Goal: Task Accomplishment & Management: Manage account settings

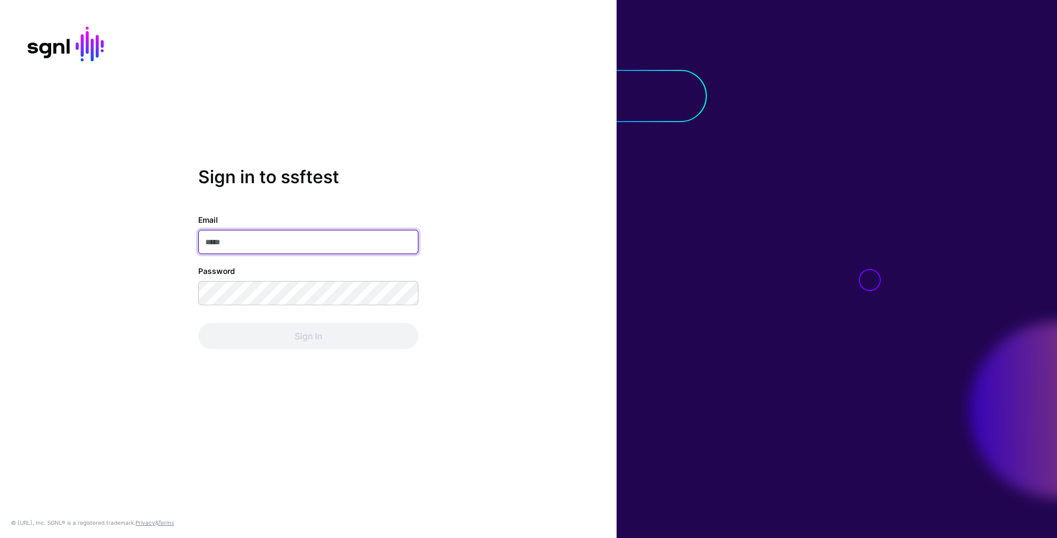
click at [320, 234] on input "Email" at bounding box center [308, 242] width 220 height 24
type input "**********"
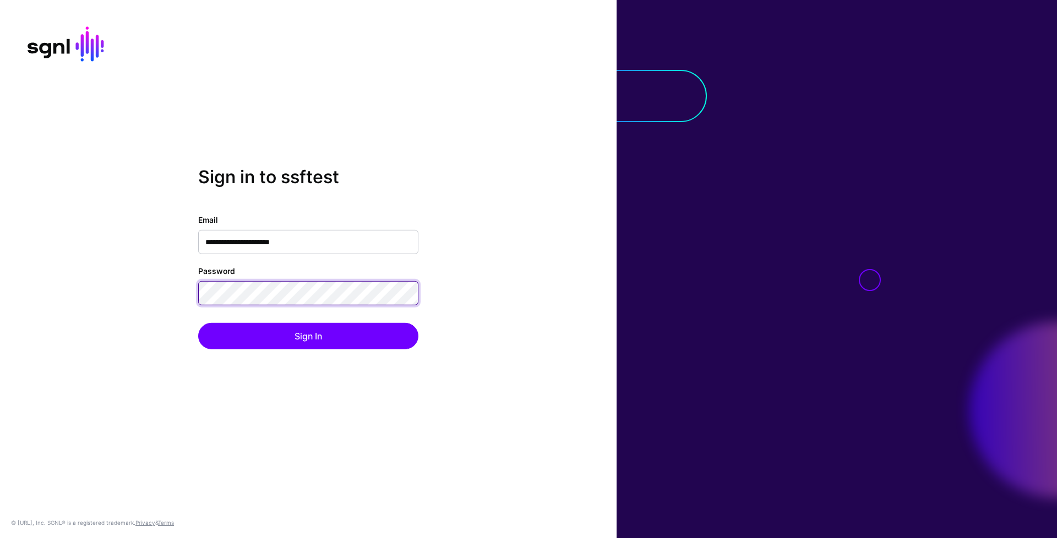
click at [198, 323] on button "Sign In" at bounding box center [308, 336] width 220 height 26
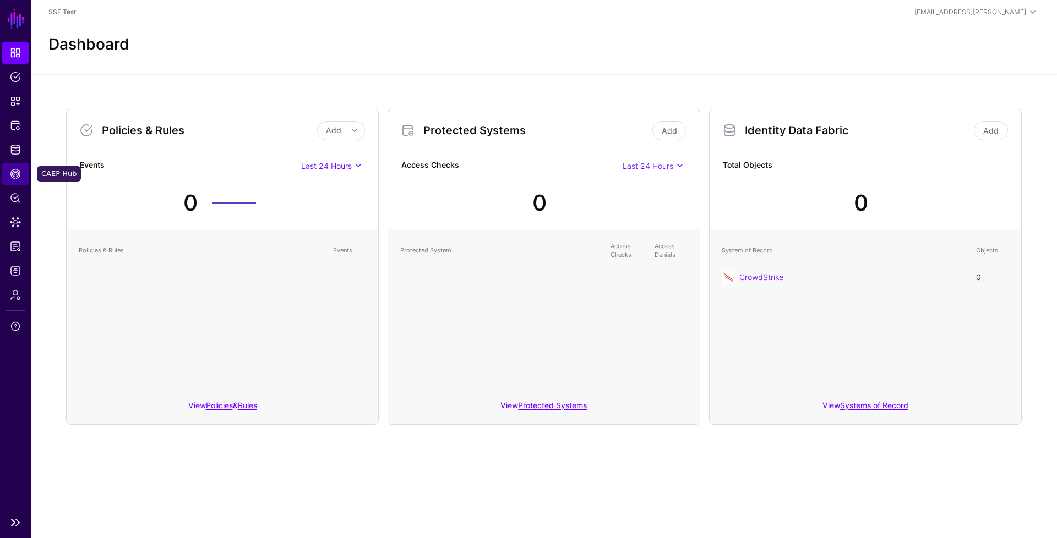
click at [19, 173] on span "CAEP Hub" at bounding box center [15, 173] width 11 height 11
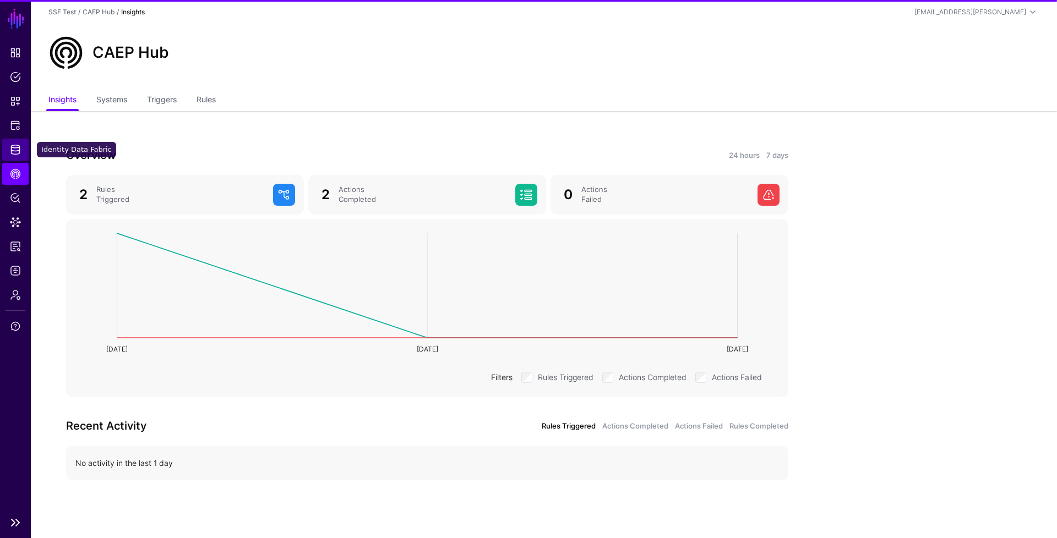
click at [22, 142] on link "Identity Data Fabric" at bounding box center [15, 150] width 26 height 22
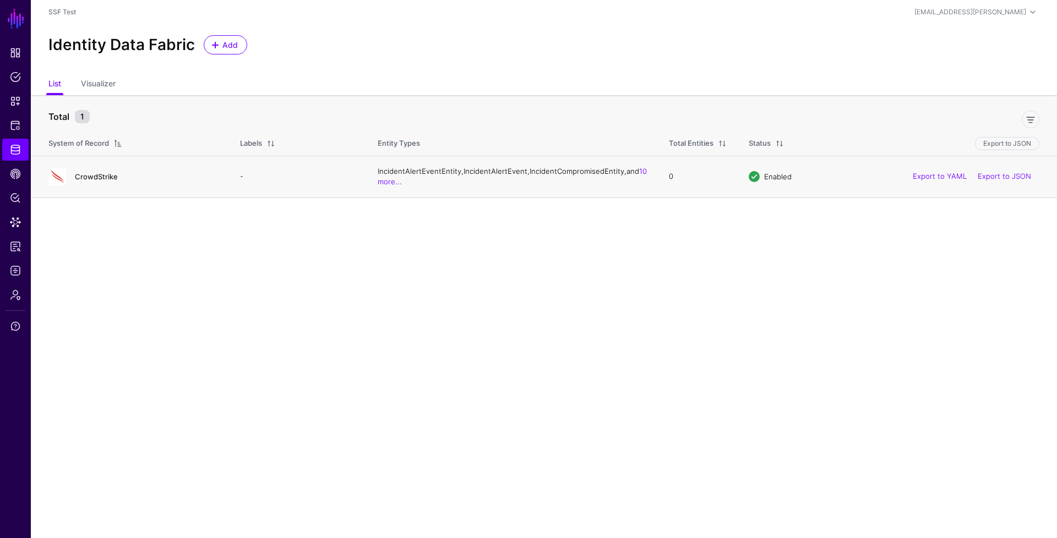
click at [100, 181] on link "CrowdStrike" at bounding box center [96, 176] width 43 height 9
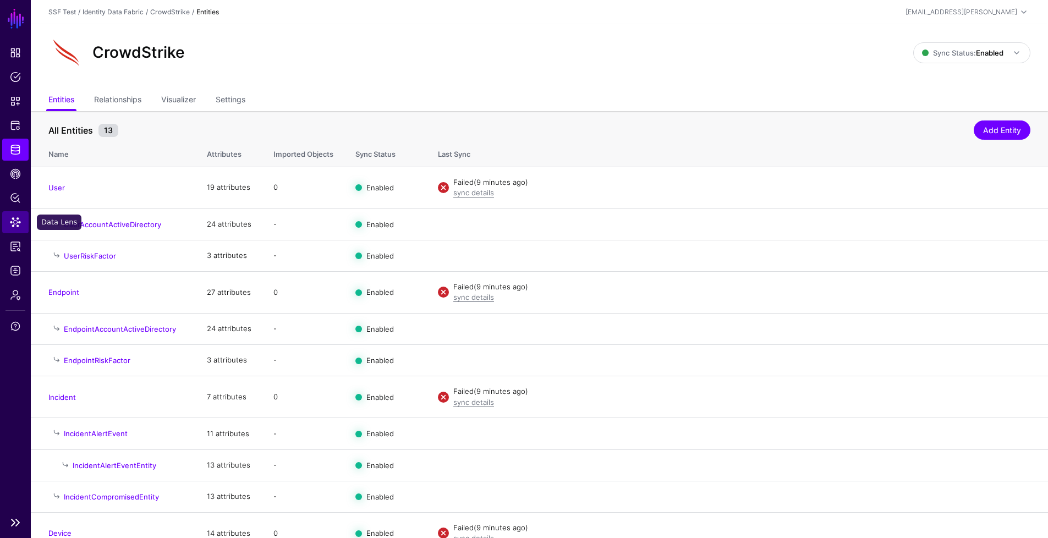
click at [19, 218] on span "Data Lens" at bounding box center [15, 222] width 11 height 11
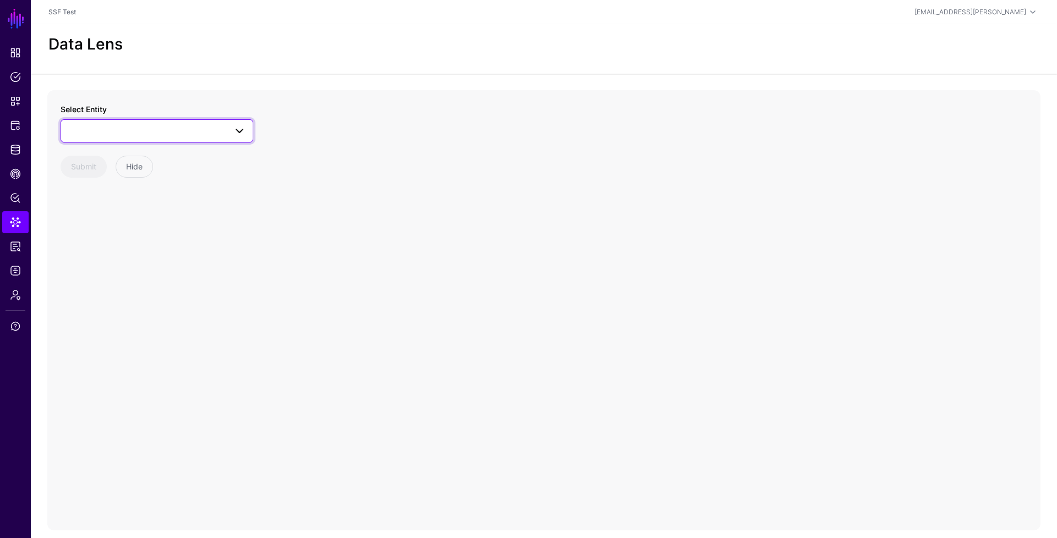
click at [125, 135] on span at bounding box center [157, 130] width 178 height 13
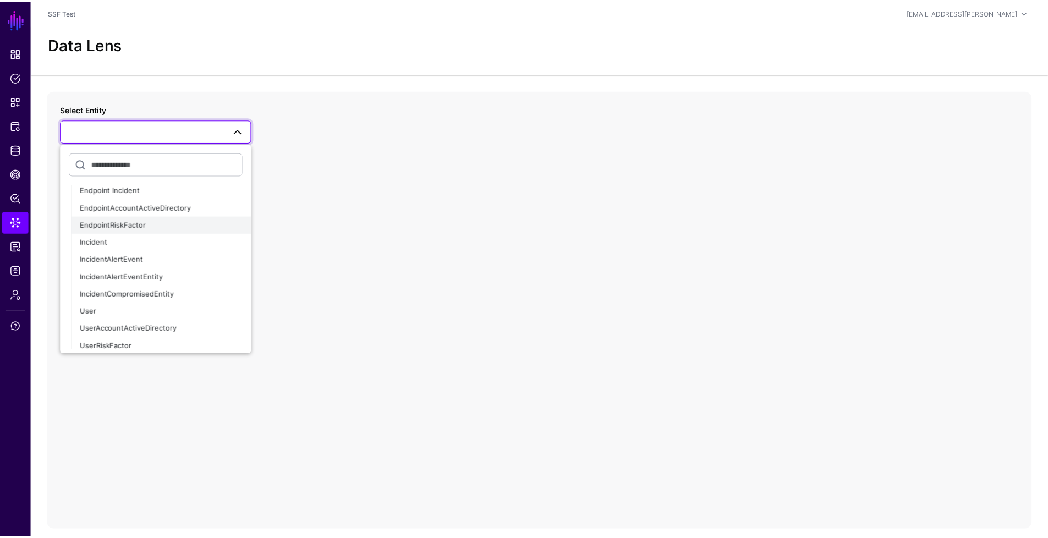
scroll to position [82, 0]
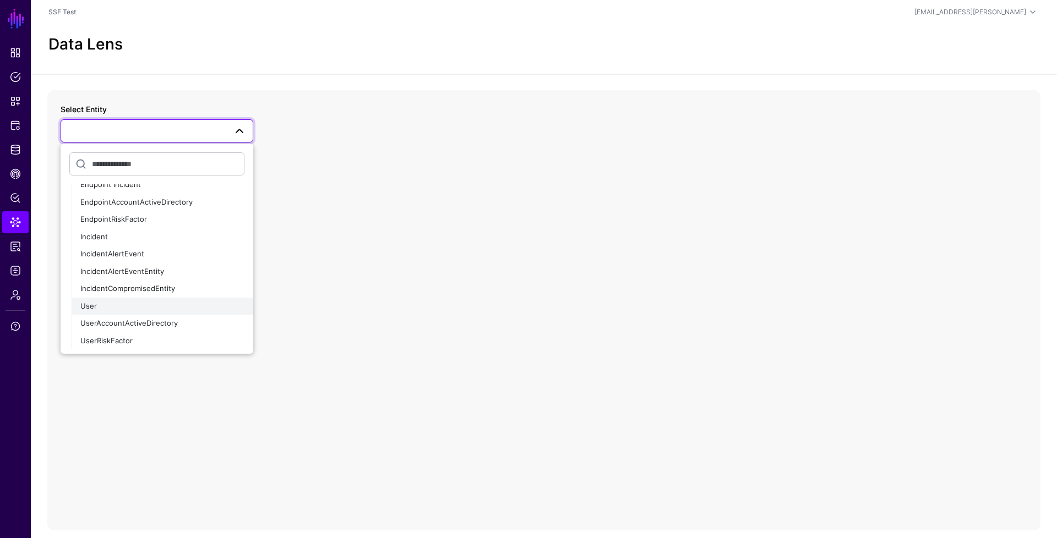
click at [117, 307] on div "User" at bounding box center [162, 306] width 164 height 11
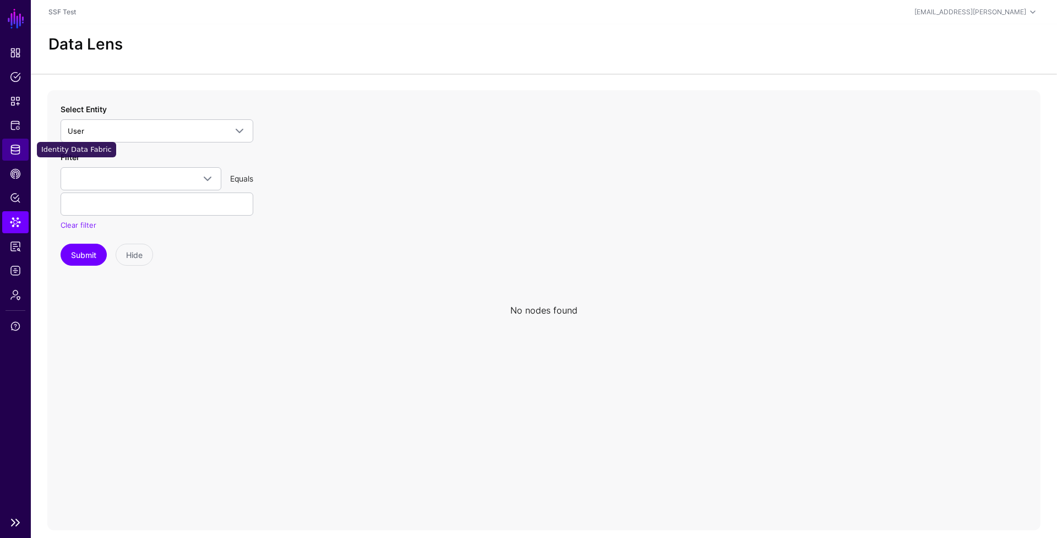
click at [15, 154] on span "Identity Data Fabric" at bounding box center [15, 149] width 11 height 11
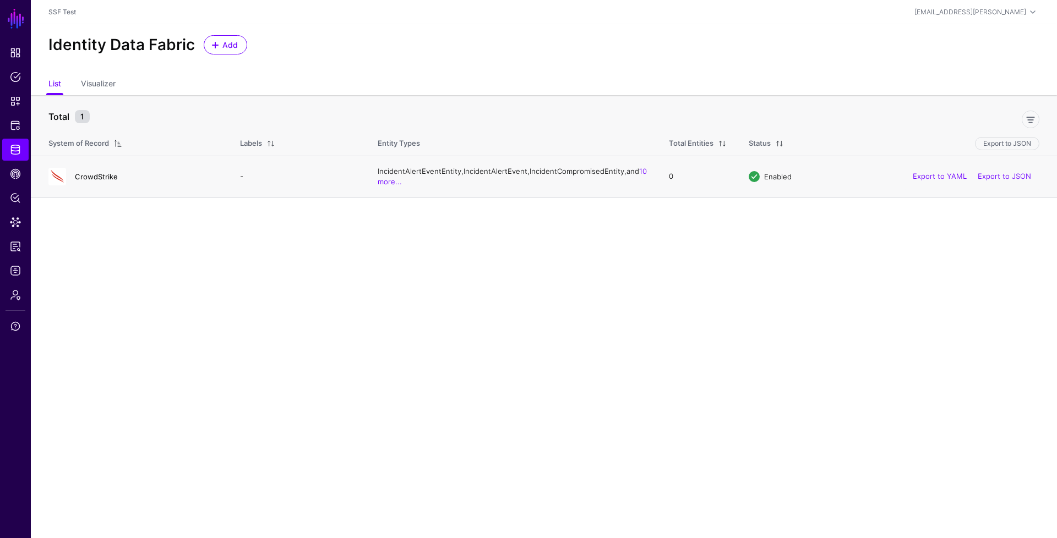
click at [100, 181] on link "CrowdStrike" at bounding box center [96, 176] width 43 height 9
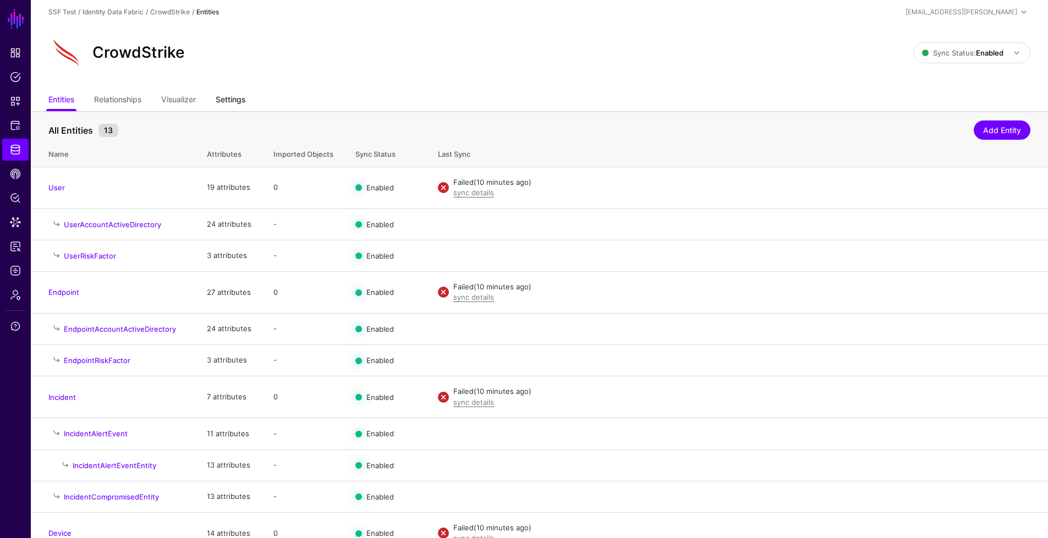
click at [234, 105] on link "Settings" at bounding box center [231, 100] width 30 height 21
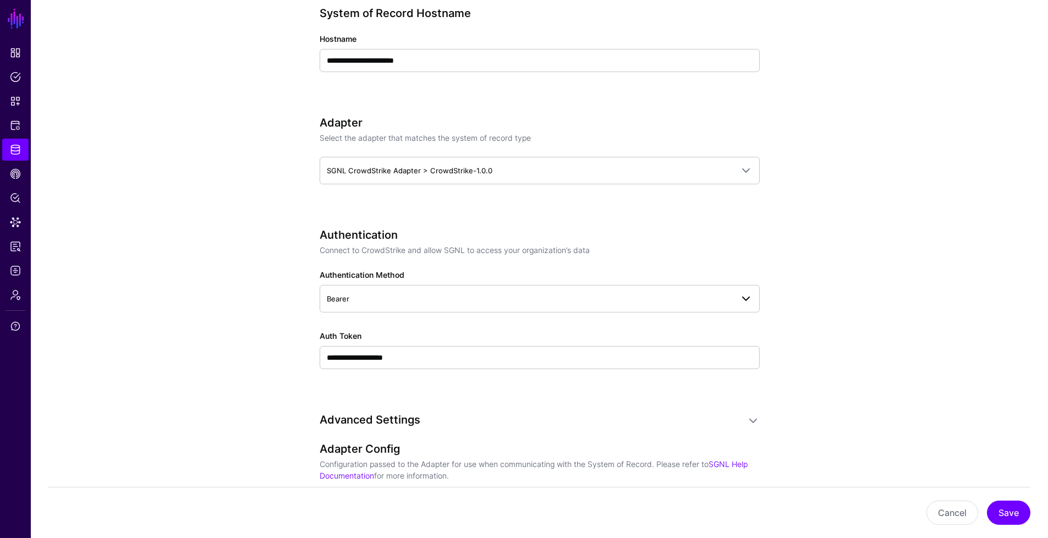
scroll to position [455, 0]
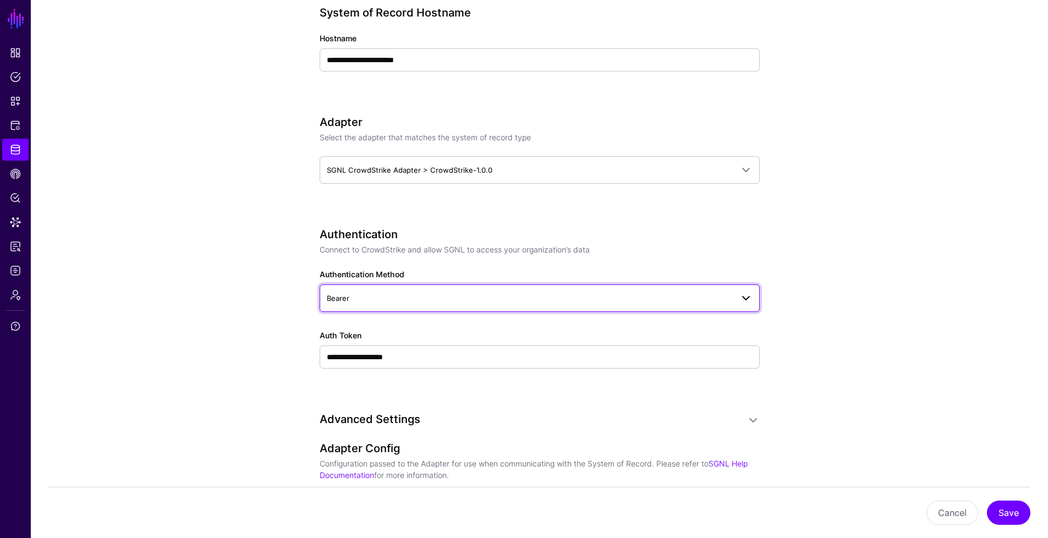
click at [448, 297] on span "Bearer" at bounding box center [530, 298] width 406 height 12
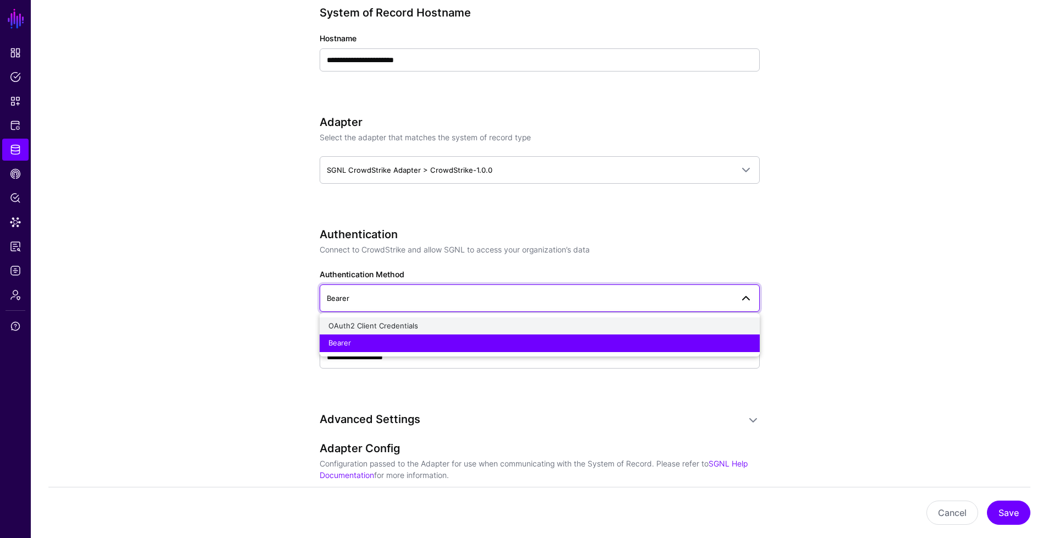
click at [439, 331] on div "OAuth2 Client Credentials" at bounding box center [540, 326] width 423 height 11
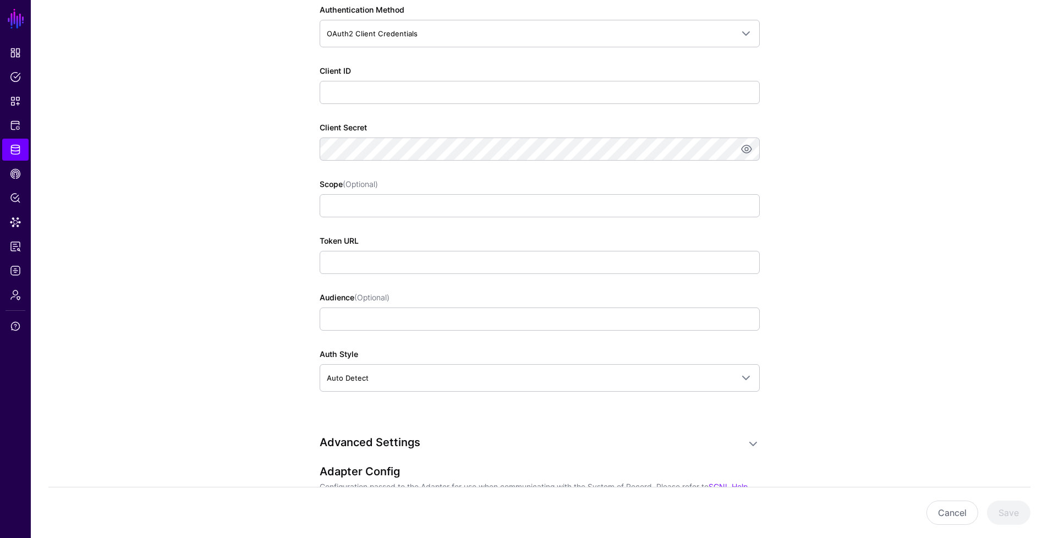
scroll to position [718, 0]
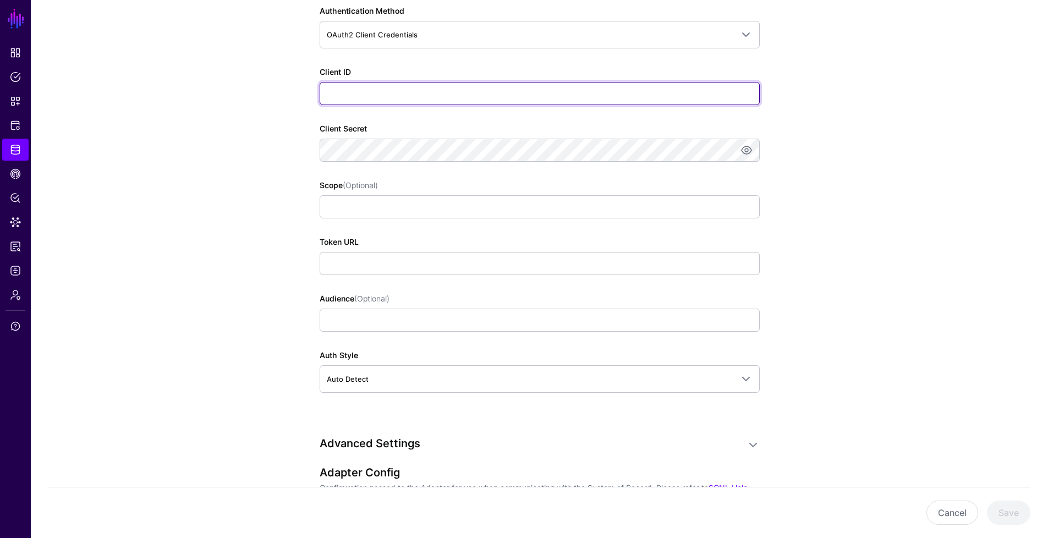
click at [647, 96] on input "Client ID" at bounding box center [540, 93] width 440 height 23
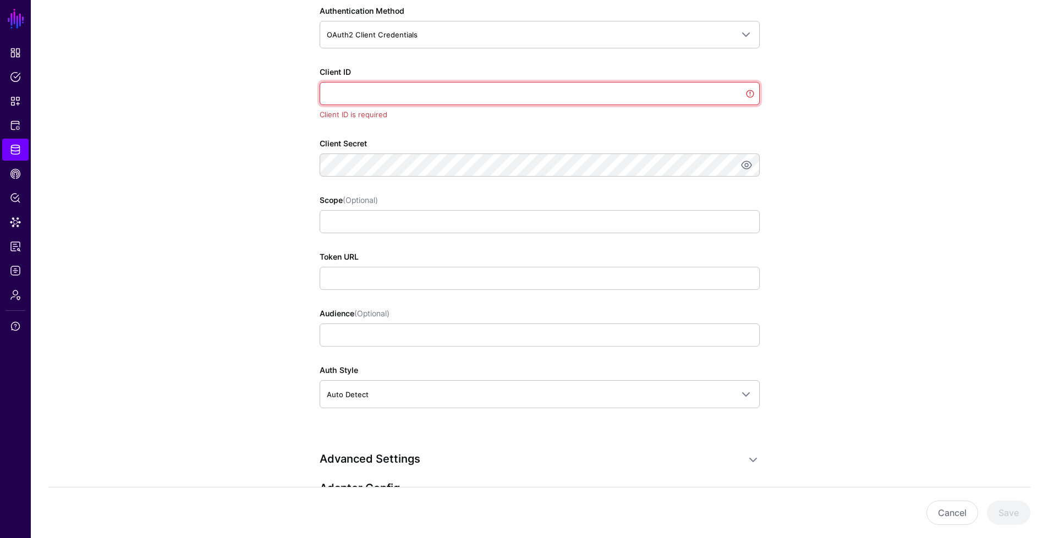
paste input "**********"
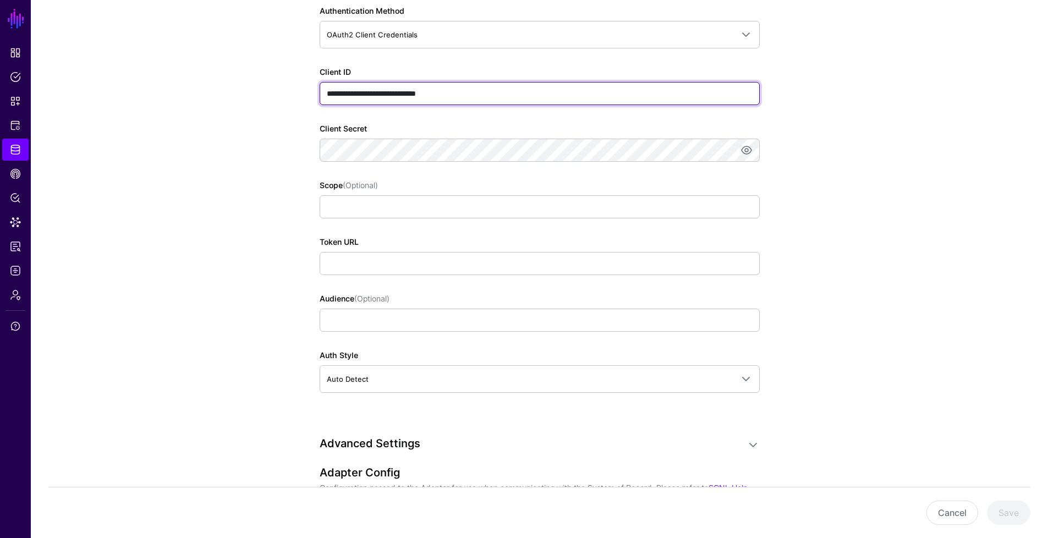
type input "**********"
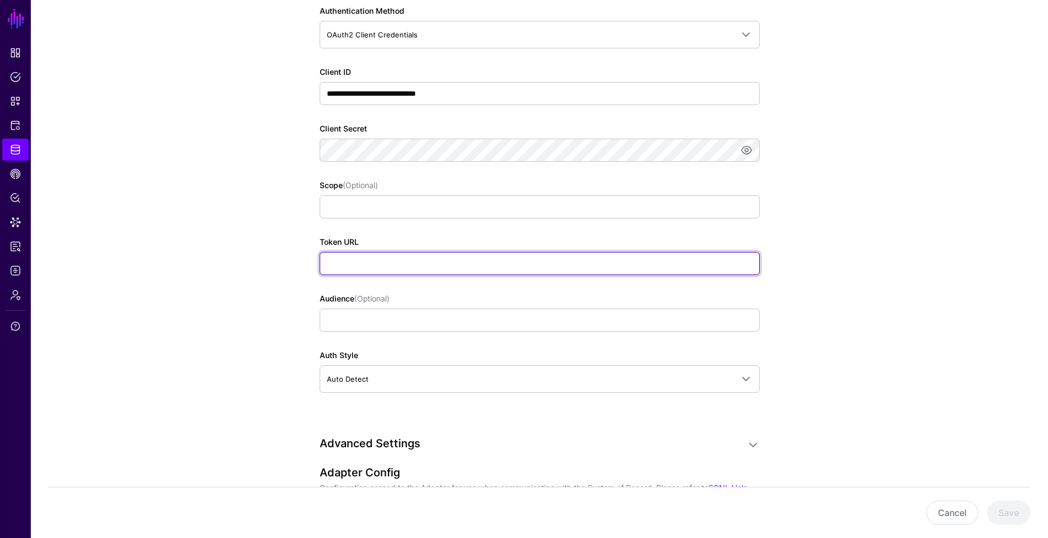
click at [570, 270] on input "Token URL" at bounding box center [540, 263] width 440 height 23
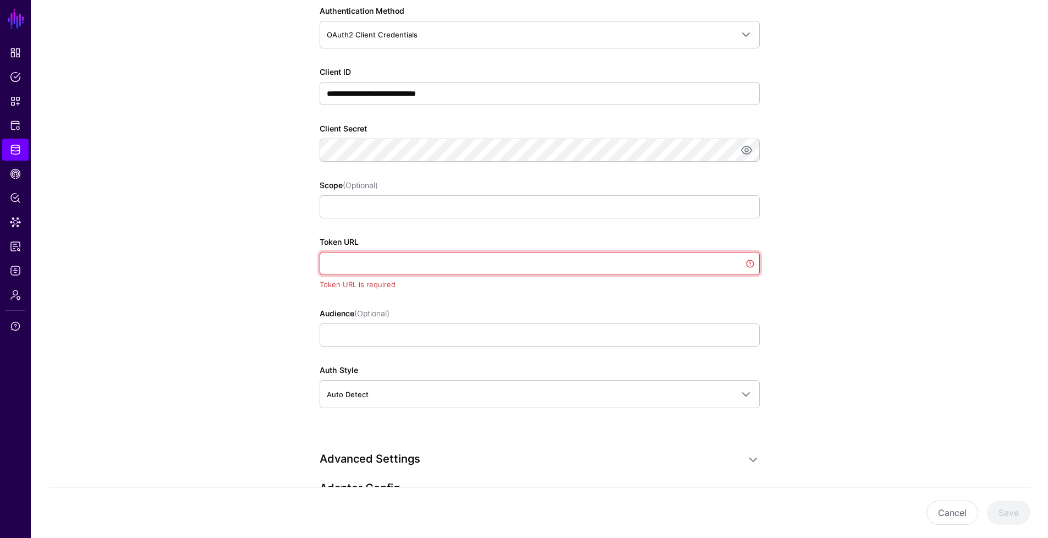
paste input "**********"
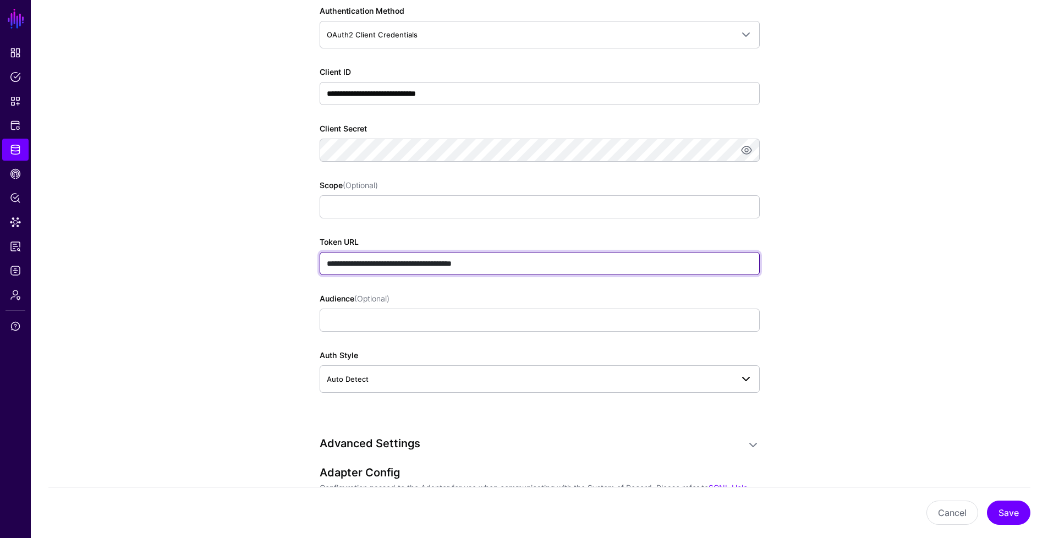
type input "**********"
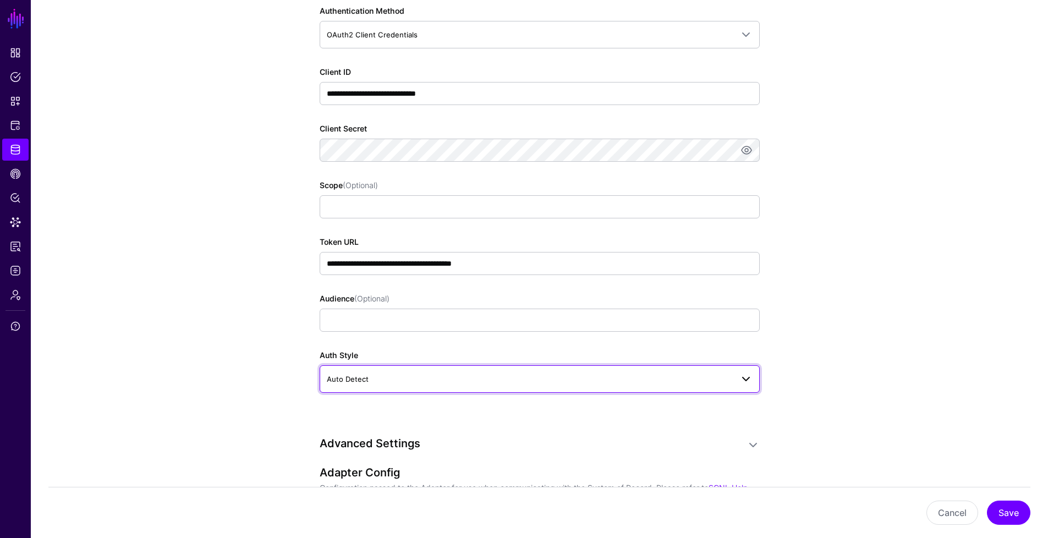
click at [579, 382] on span "Auto Detect" at bounding box center [530, 379] width 406 height 12
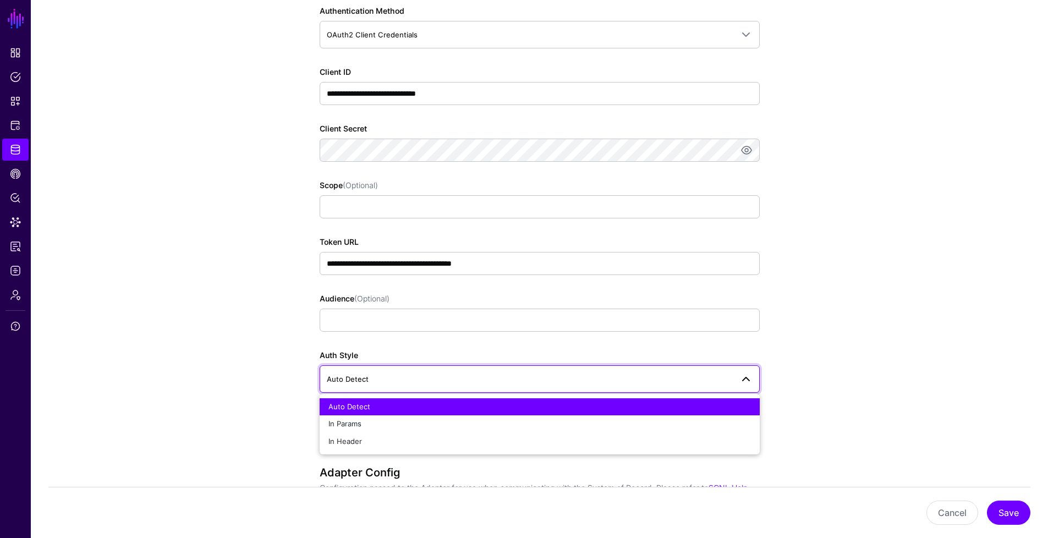
click at [579, 382] on span "Auto Detect" at bounding box center [530, 379] width 406 height 12
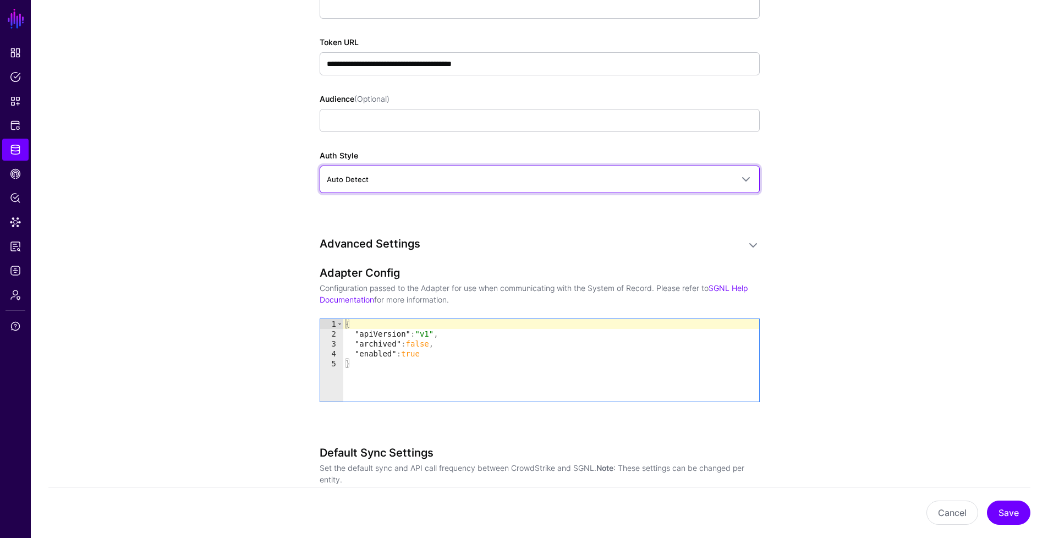
scroll to position [1039, 0]
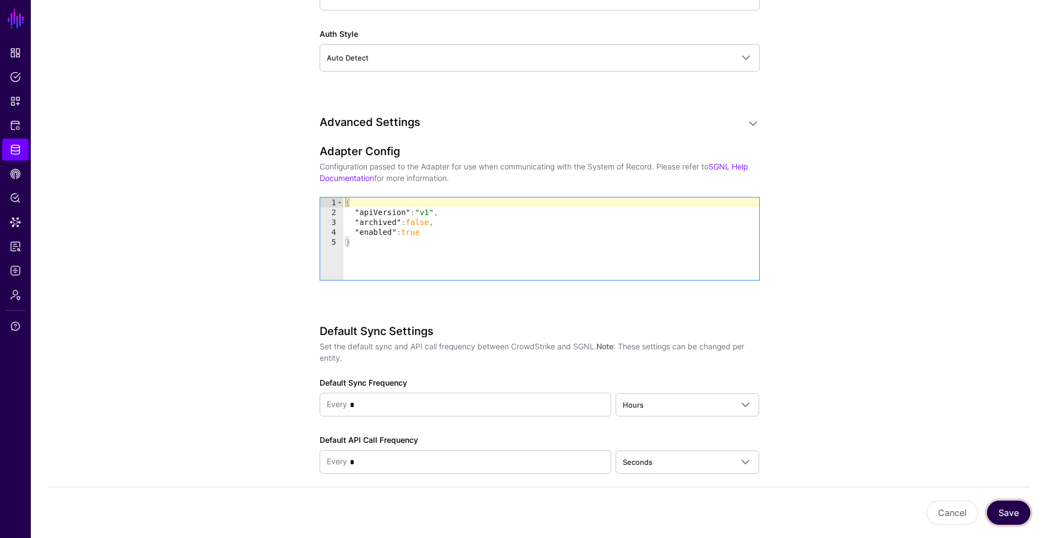
click at [1000, 514] on button "Save" at bounding box center [1008, 513] width 43 height 24
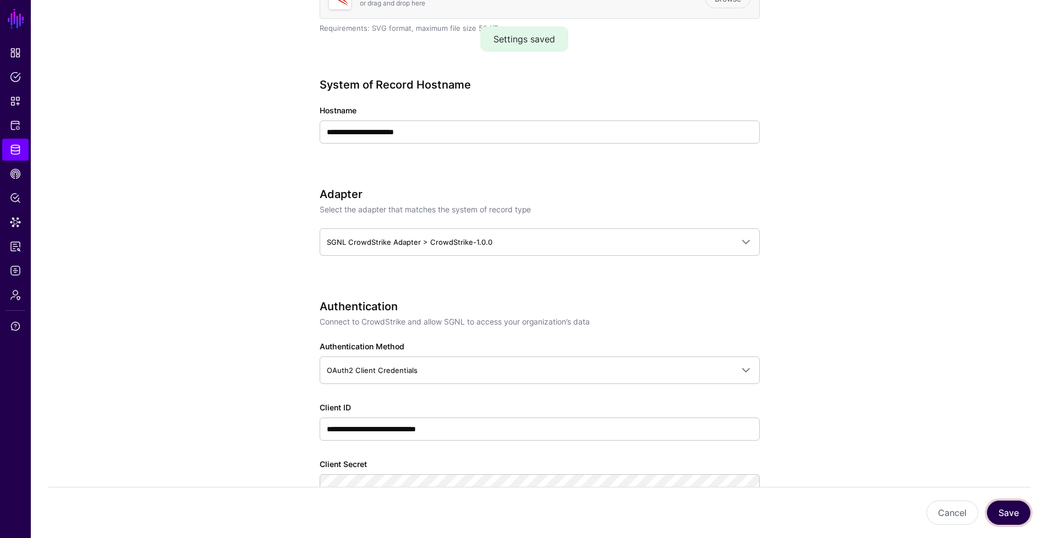
scroll to position [1082, 0]
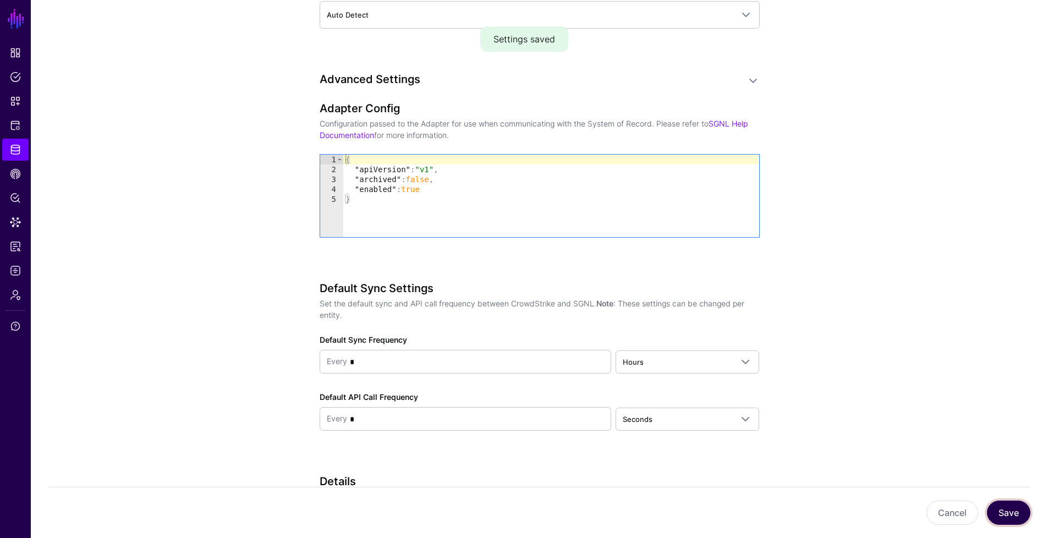
click at [1022, 510] on button "Save" at bounding box center [1008, 513] width 43 height 24
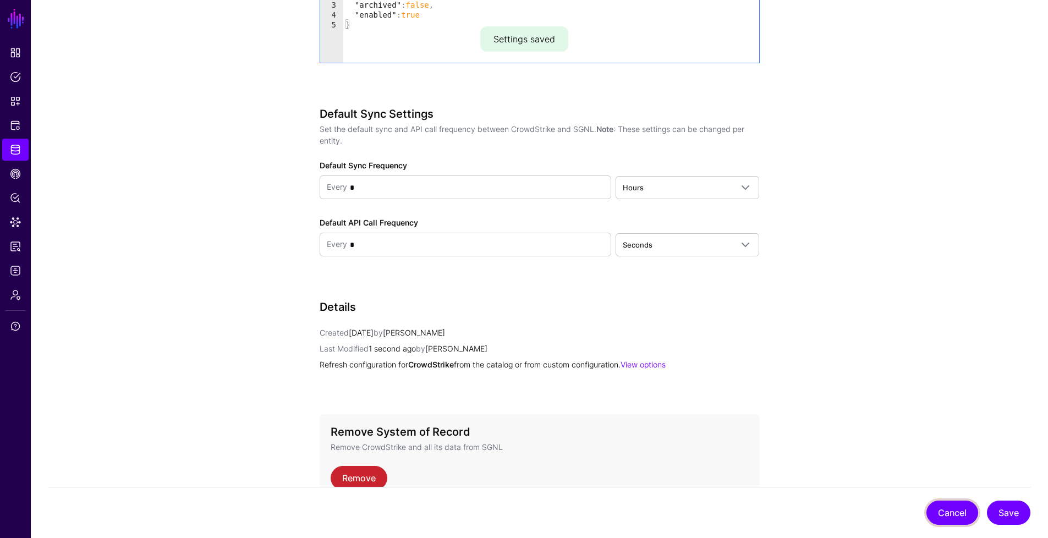
click at [955, 519] on button "Cancel" at bounding box center [953, 513] width 52 height 24
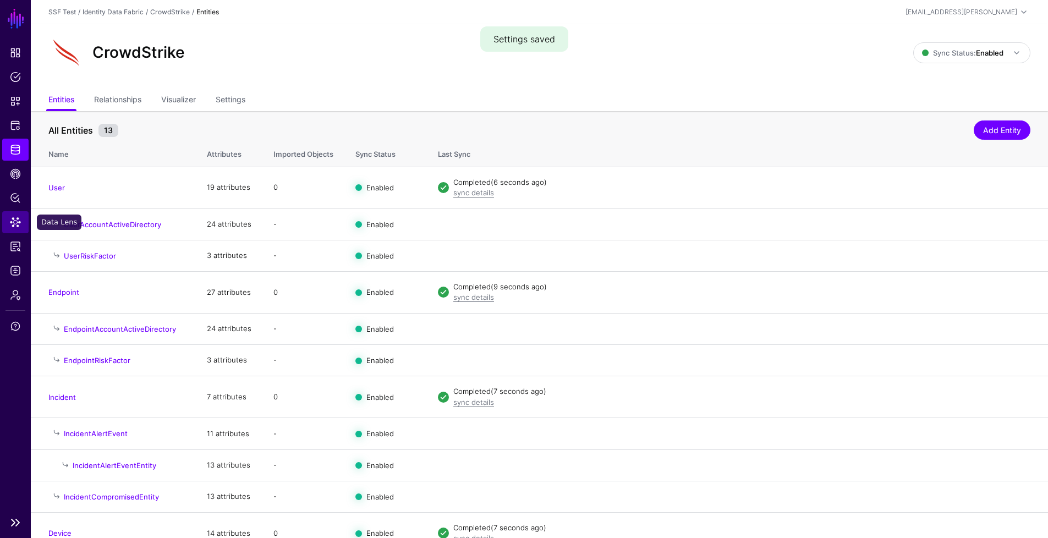
click at [14, 215] on link "Data Lens" at bounding box center [15, 222] width 26 height 22
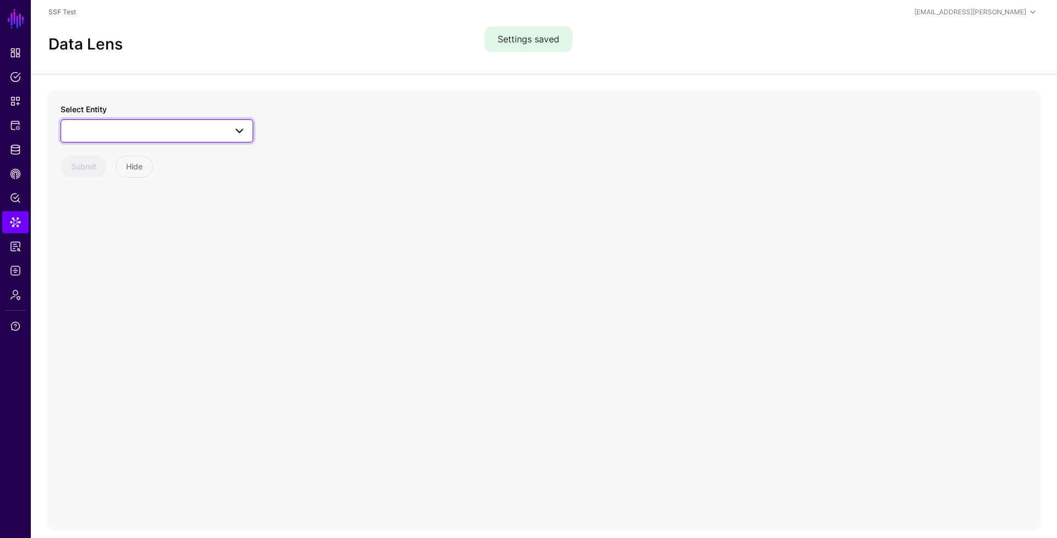
click at [161, 130] on span at bounding box center [157, 130] width 178 height 13
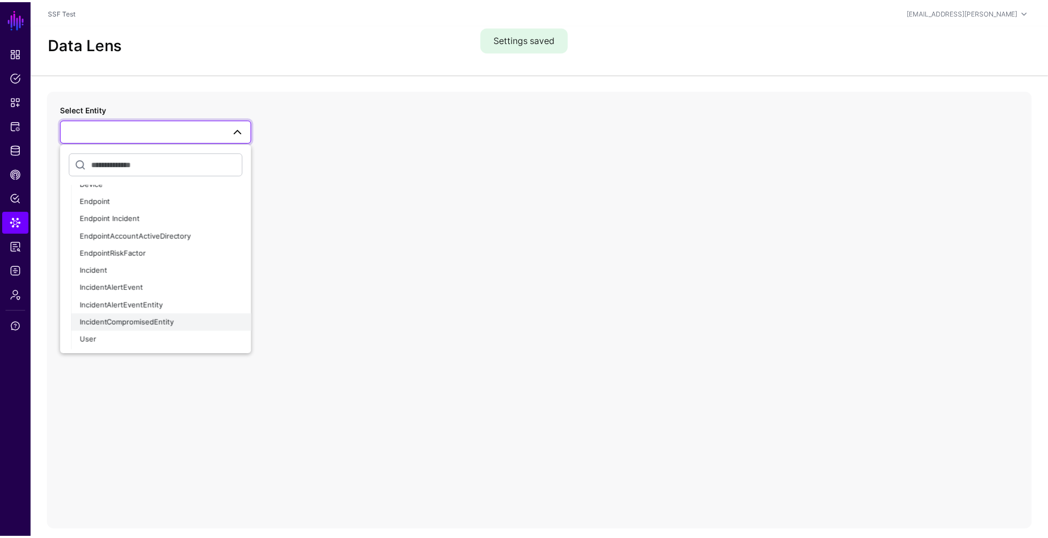
scroll to position [82, 0]
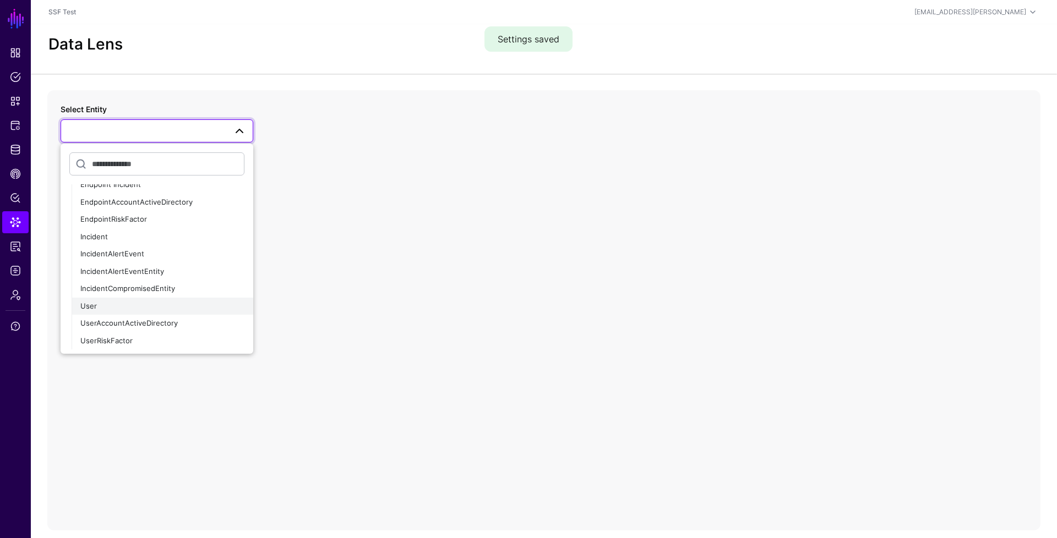
click at [114, 306] on div "User" at bounding box center [162, 306] width 164 height 11
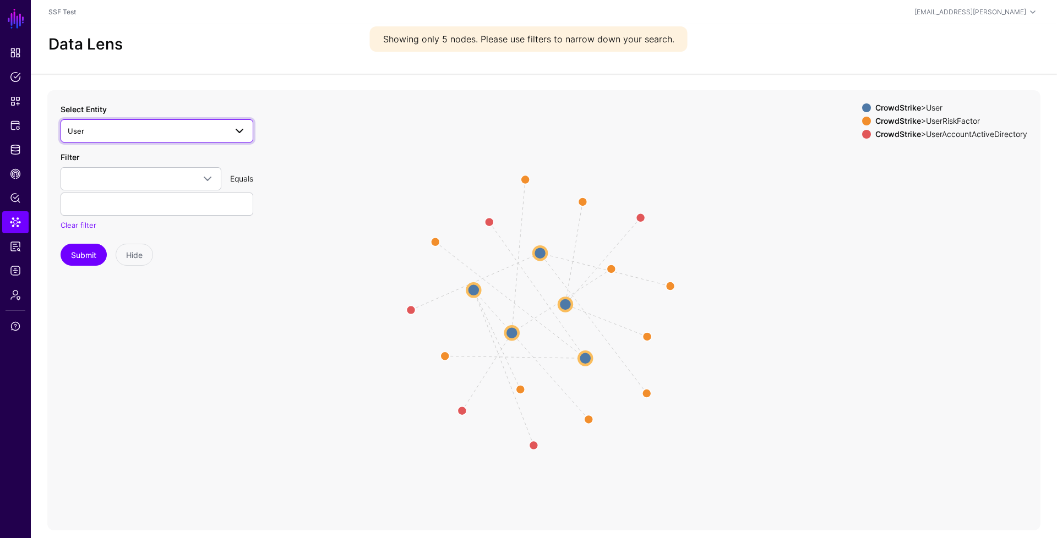
click at [201, 132] on span "User" at bounding box center [147, 131] width 158 height 12
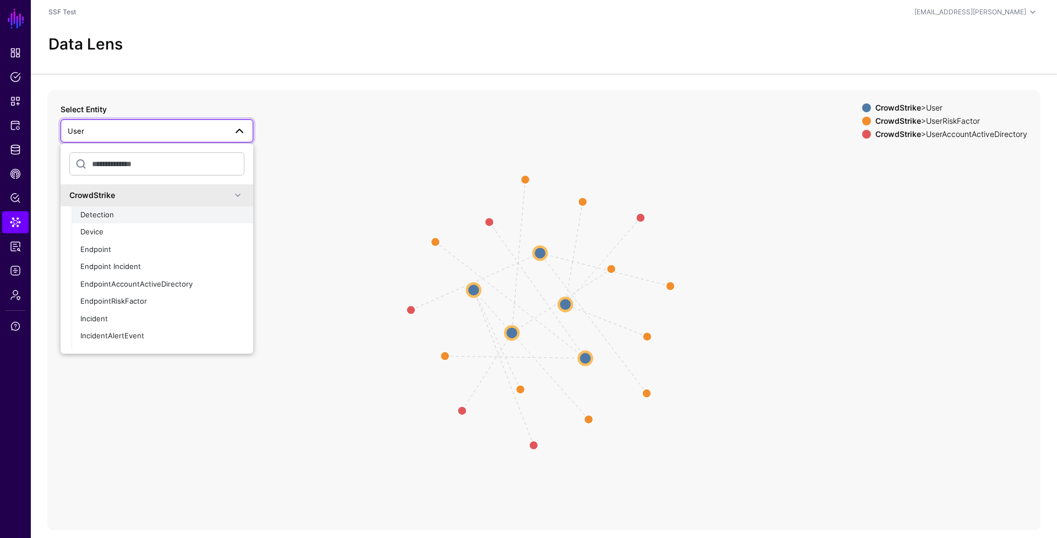
click at [130, 210] on div "Detection" at bounding box center [162, 215] width 164 height 11
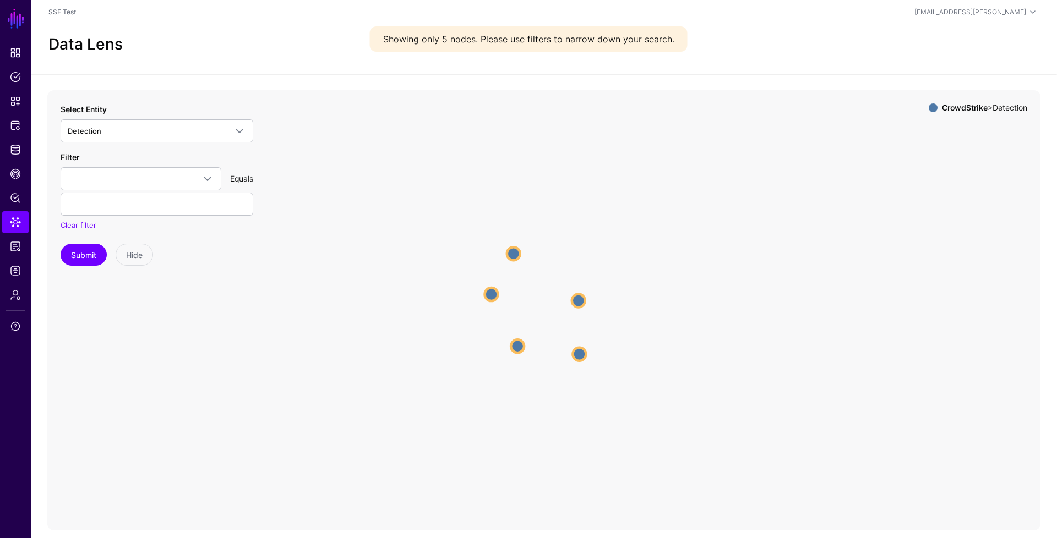
drag, startPoint x: 548, startPoint y: 262, endPoint x: 513, endPoint y: 256, distance: 35.2
click at [513, 256] on circle at bounding box center [513, 253] width 13 height 13
drag, startPoint x: 513, startPoint y: 256, endPoint x: 577, endPoint y: 253, distance: 64.5
click at [577, 253] on circle at bounding box center [577, 248] width 13 height 13
drag, startPoint x: 574, startPoint y: 250, endPoint x: 534, endPoint y: 253, distance: 39.7
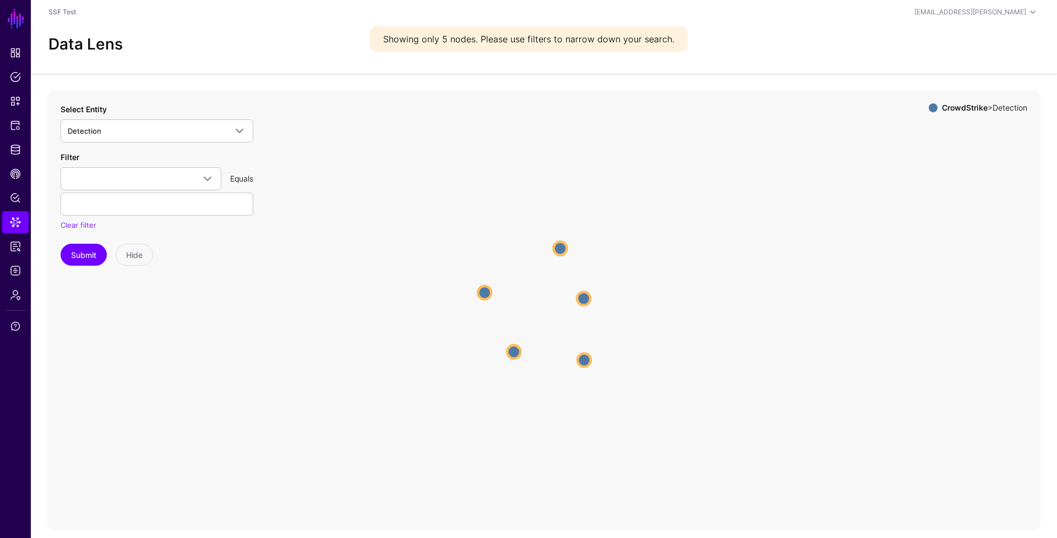
click at [554, 253] on circle at bounding box center [560, 248] width 13 height 13
click at [174, 178] on span at bounding box center [141, 178] width 146 height 13
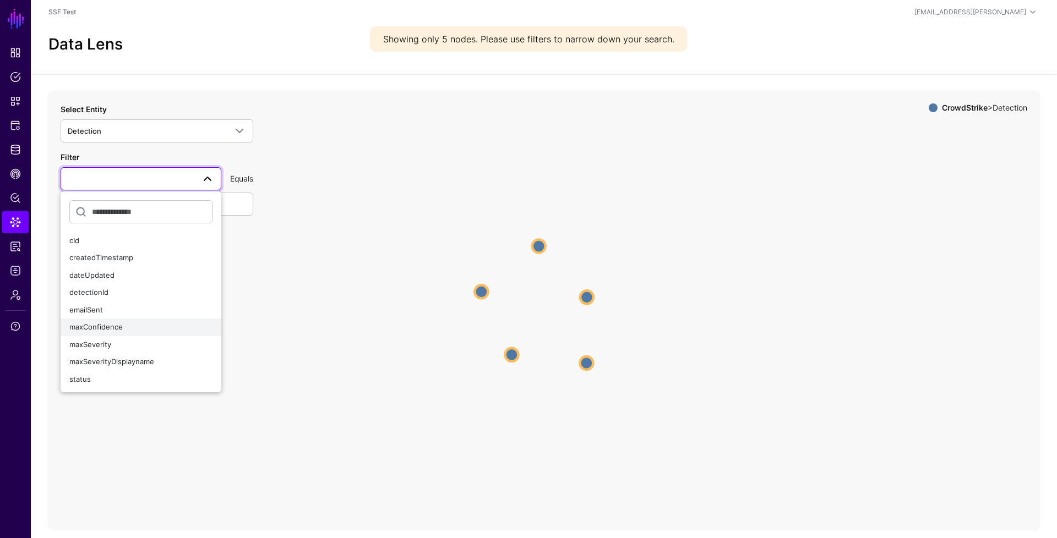
click at [144, 322] on div "maxConfidence" at bounding box center [140, 327] width 143 height 11
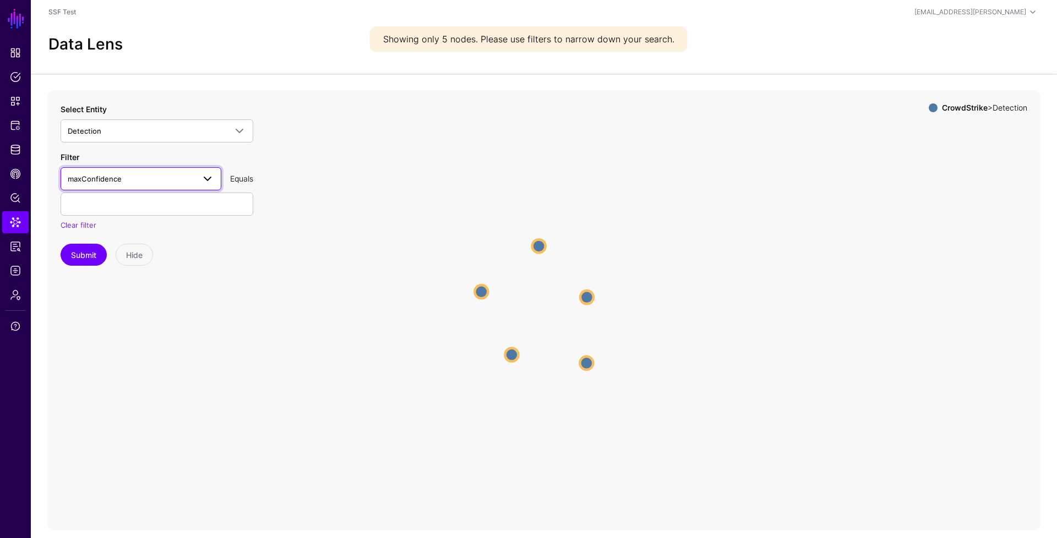
click at [164, 184] on span "maxConfidence" at bounding box center [131, 179] width 127 height 12
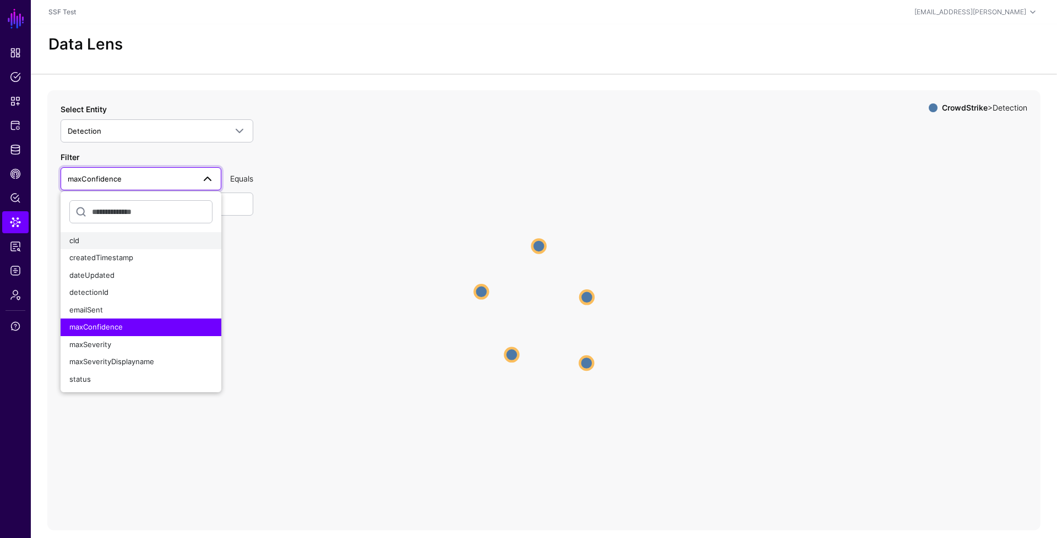
click at [123, 244] on div "cId" at bounding box center [140, 241] width 143 height 11
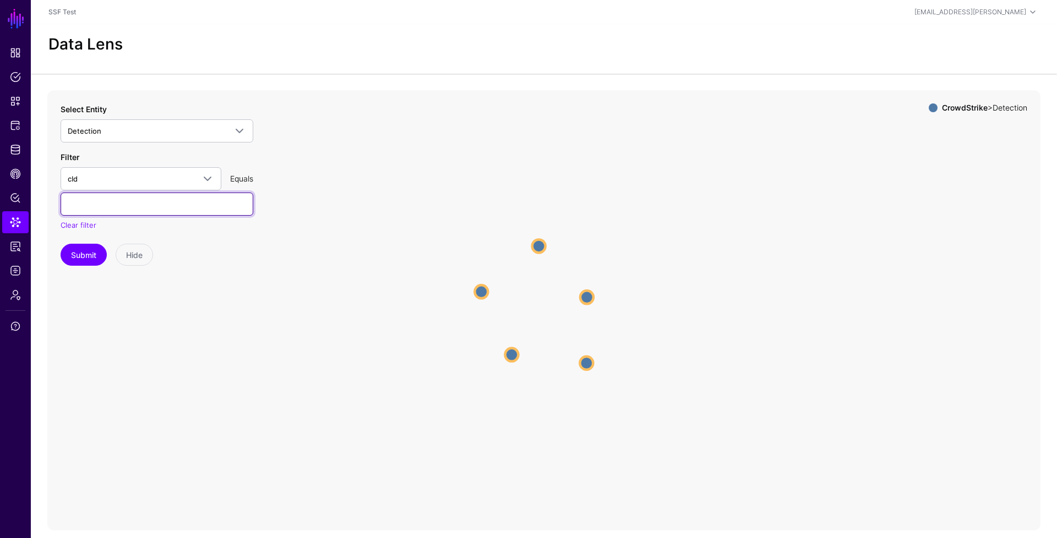
click at [154, 206] on input "text" at bounding box center [157, 204] width 193 height 23
click at [331, 231] on icon "Detection Detection Detection Detection Detection Detection Detection Detection…" at bounding box center [543, 310] width 993 height 440
click at [108, 173] on span "cId" at bounding box center [131, 179] width 127 height 12
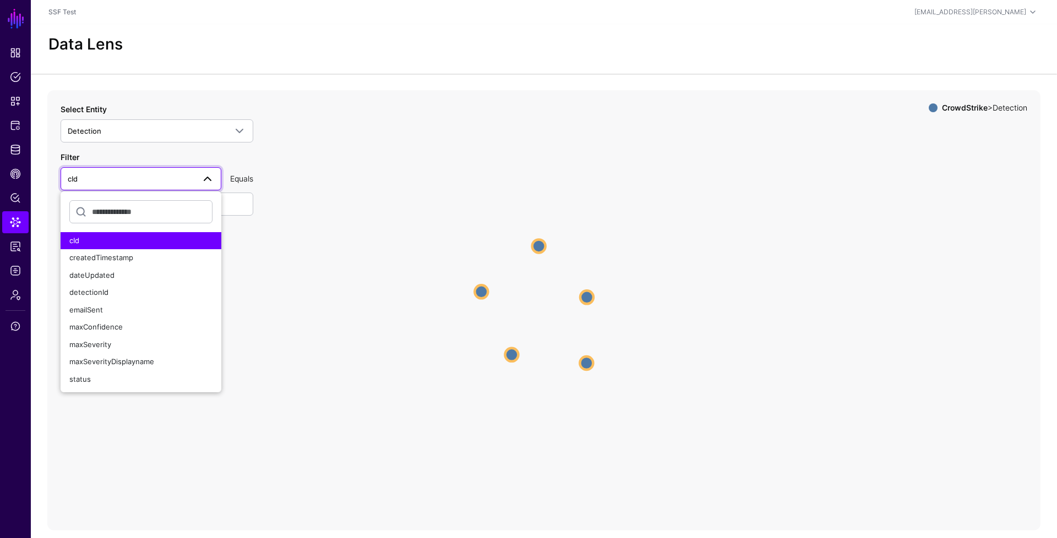
click at [292, 180] on icon "Detection Detection Detection Detection Detection Detection Detection Detection…" at bounding box center [543, 310] width 993 height 440
click at [218, 136] on span "Detection" at bounding box center [157, 130] width 178 height 13
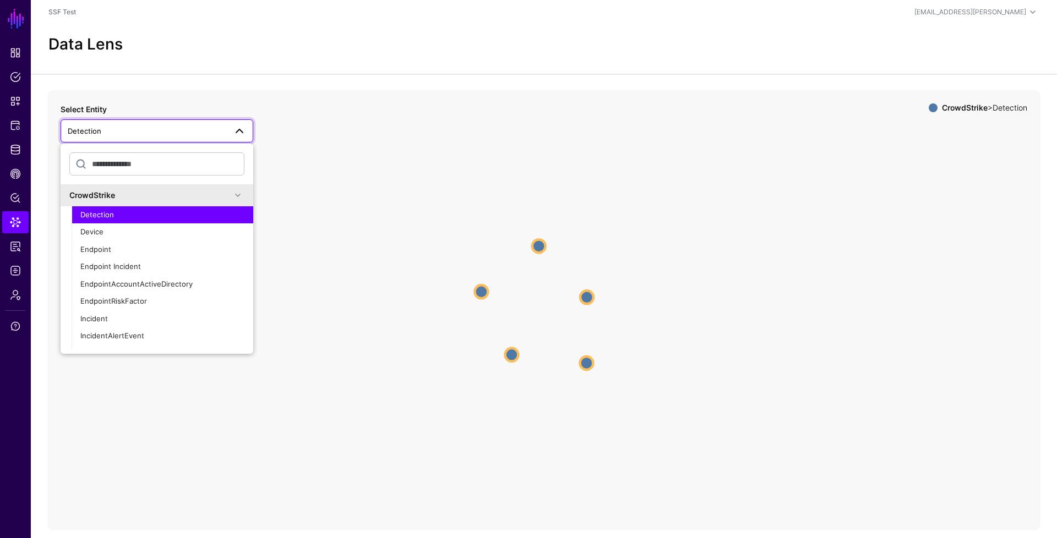
click at [337, 130] on icon "Detection Detection Detection Detection Detection Detection Detection Detection…" at bounding box center [543, 310] width 993 height 440
click at [243, 136] on span at bounding box center [239, 130] width 13 height 13
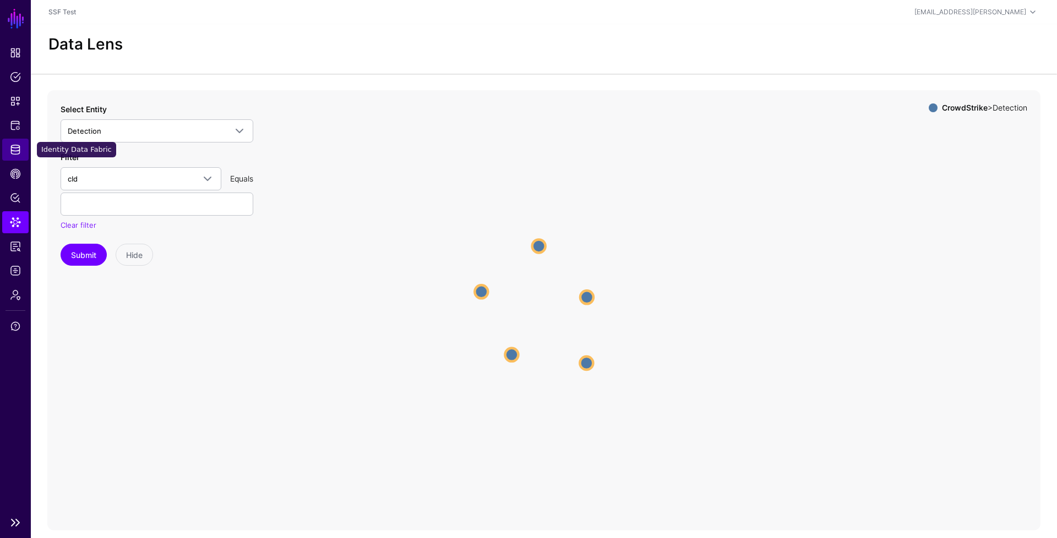
click at [20, 146] on span "Identity Data Fabric" at bounding box center [15, 149] width 11 height 11
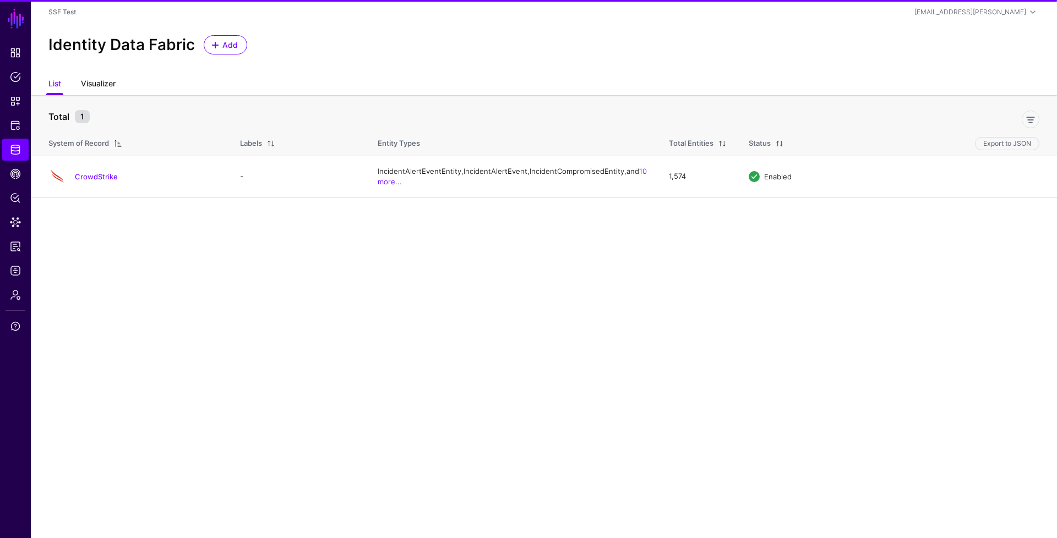
click at [110, 82] on link "Visualizer" at bounding box center [98, 84] width 35 height 21
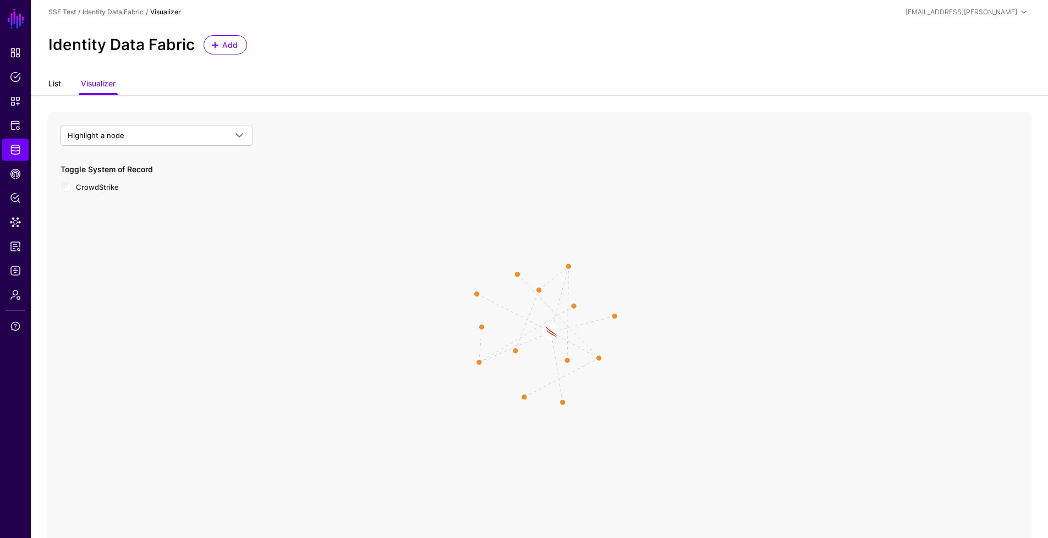
click at [59, 84] on link "List" at bounding box center [54, 84] width 13 height 21
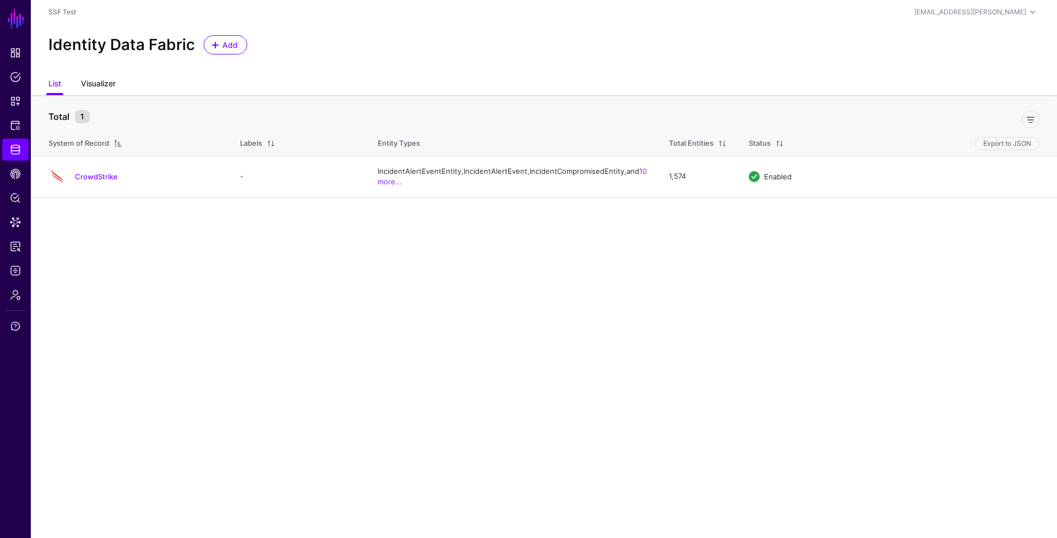
click at [95, 81] on link "Visualizer" at bounding box center [98, 84] width 35 height 21
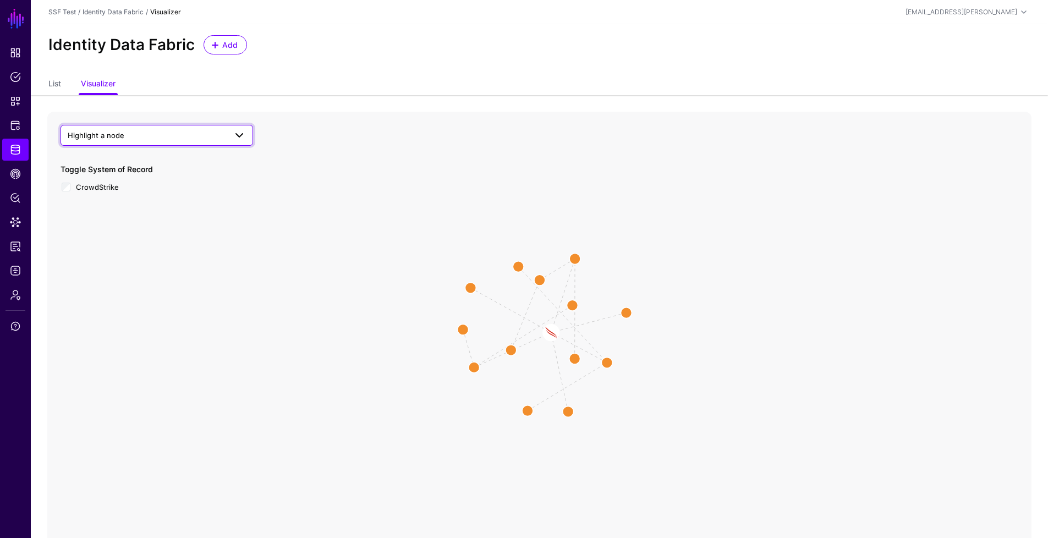
click at [130, 131] on span "Highlight a node" at bounding box center [147, 135] width 158 height 12
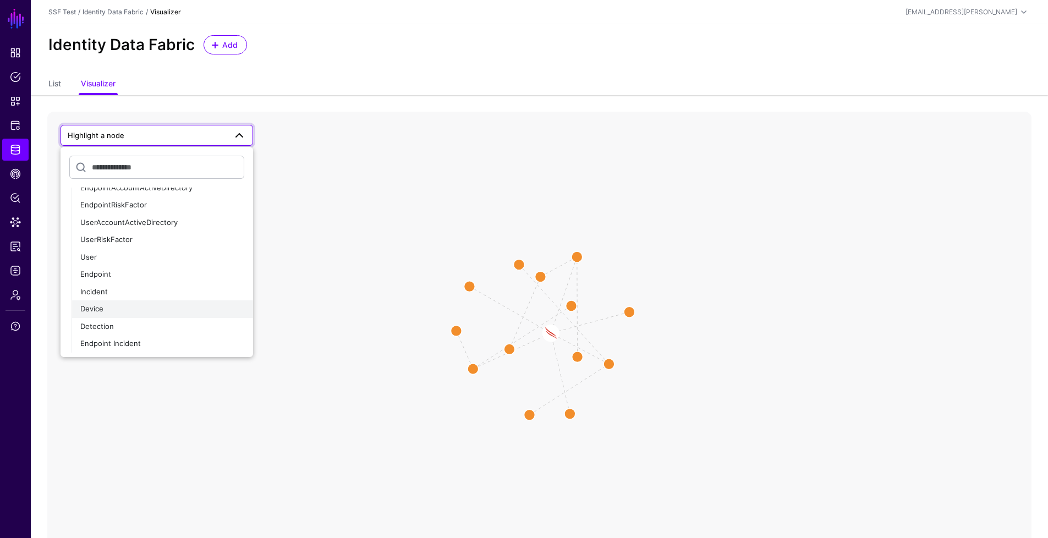
scroll to position [30, 0]
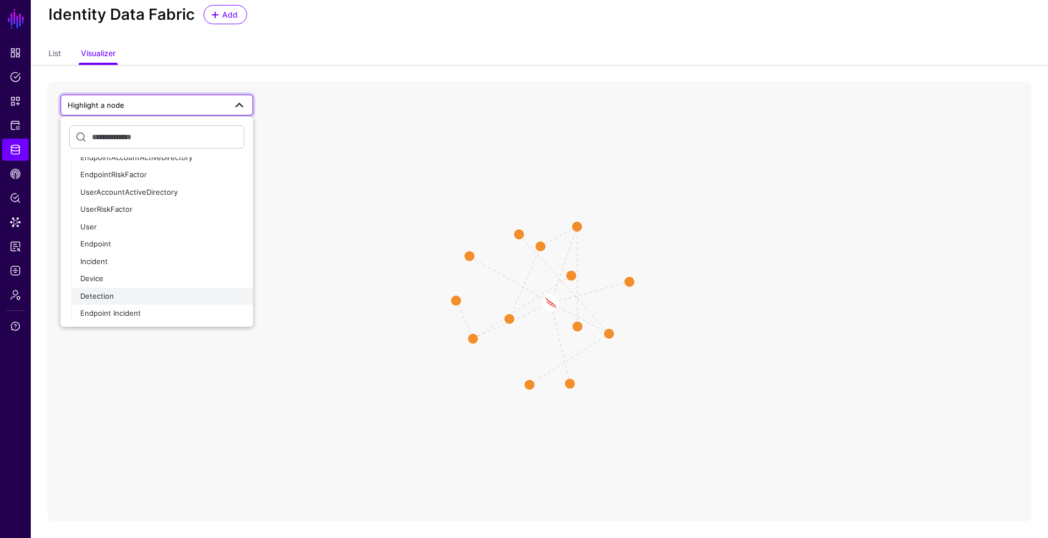
click at [113, 294] on div "Detection" at bounding box center [162, 296] width 164 height 11
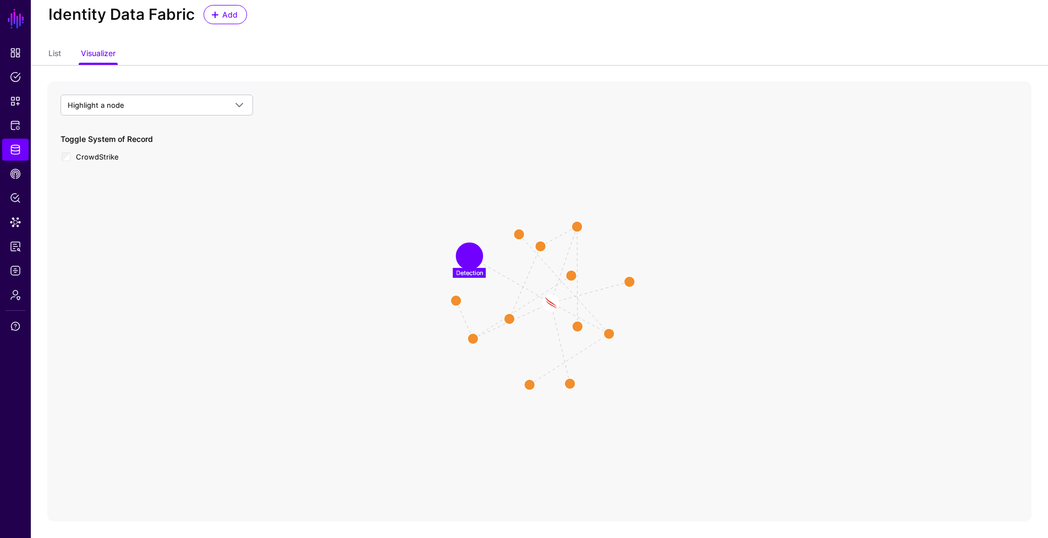
click at [476, 258] on circle at bounding box center [469, 256] width 22 height 22
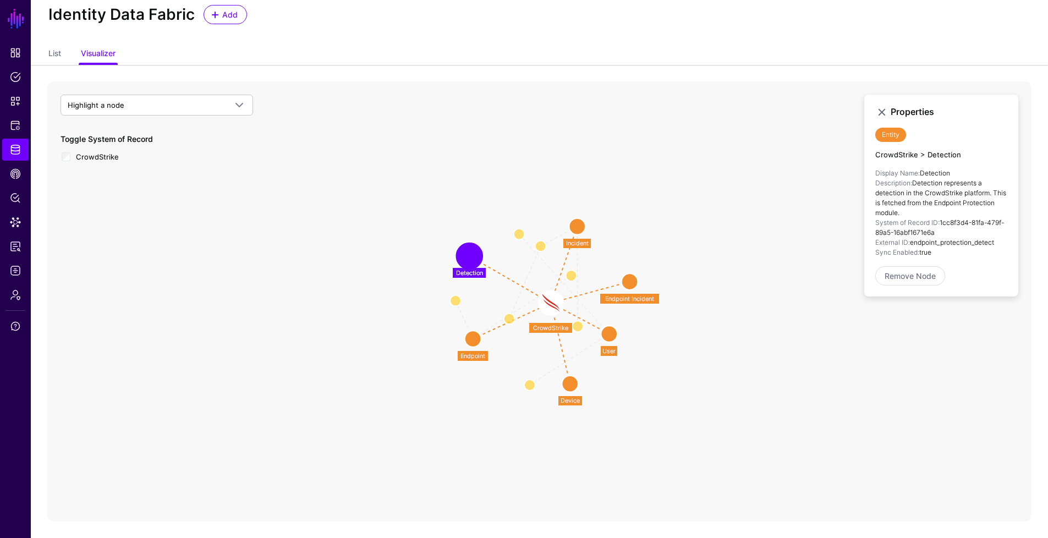
click at [475, 258] on circle at bounding box center [469, 256] width 22 height 22
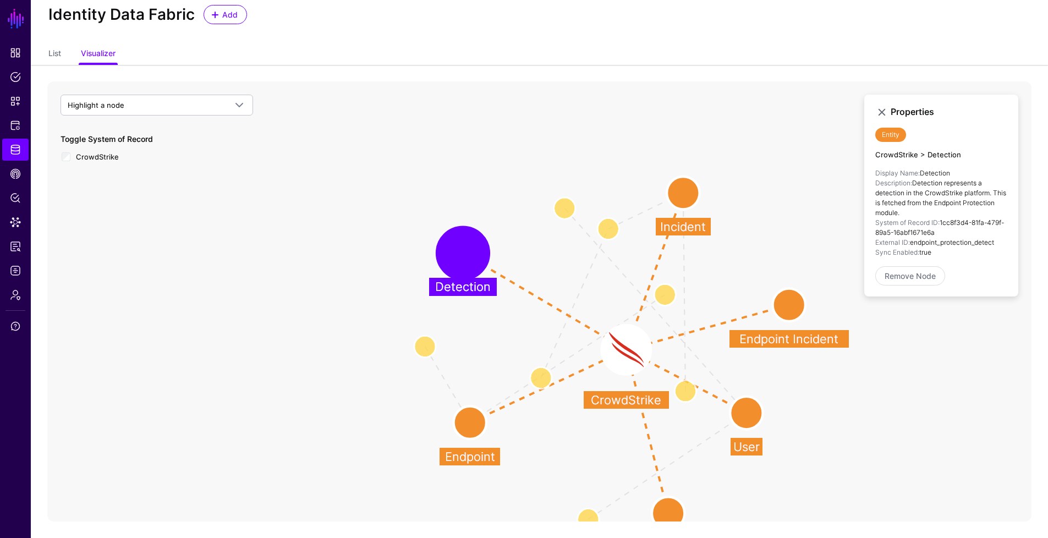
click at [65, 54] on ul "List Visualizer" at bounding box center [539, 54] width 982 height 21
click at [57, 54] on link "List" at bounding box center [54, 54] width 13 height 21
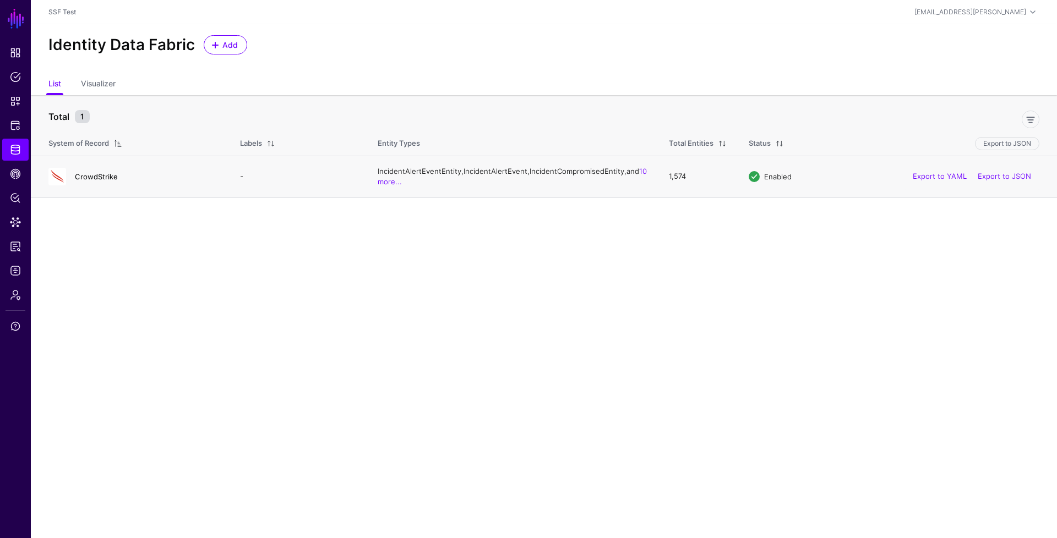
click at [103, 181] on link "CrowdStrike" at bounding box center [96, 176] width 43 height 9
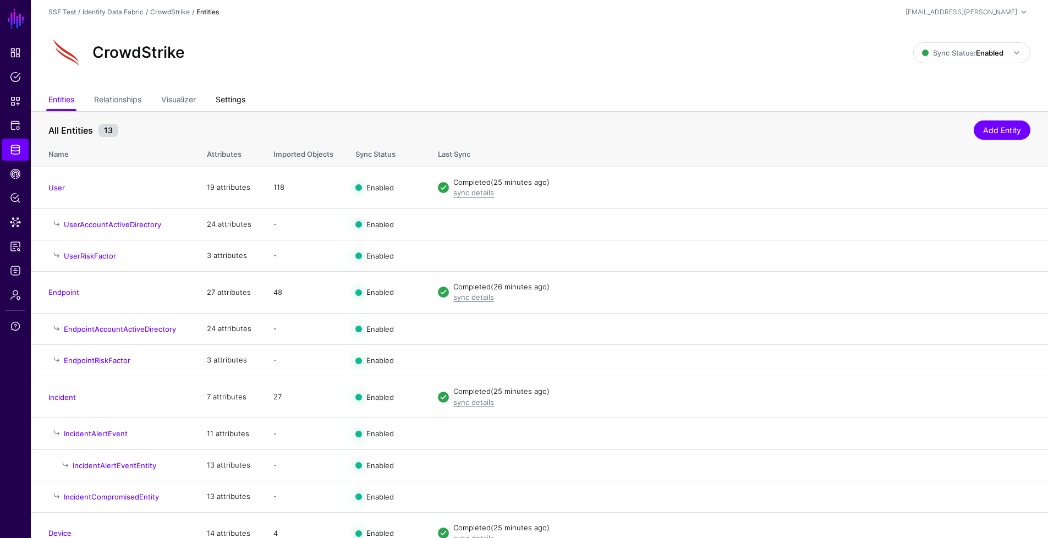
click at [239, 100] on link "Settings" at bounding box center [231, 100] width 30 height 21
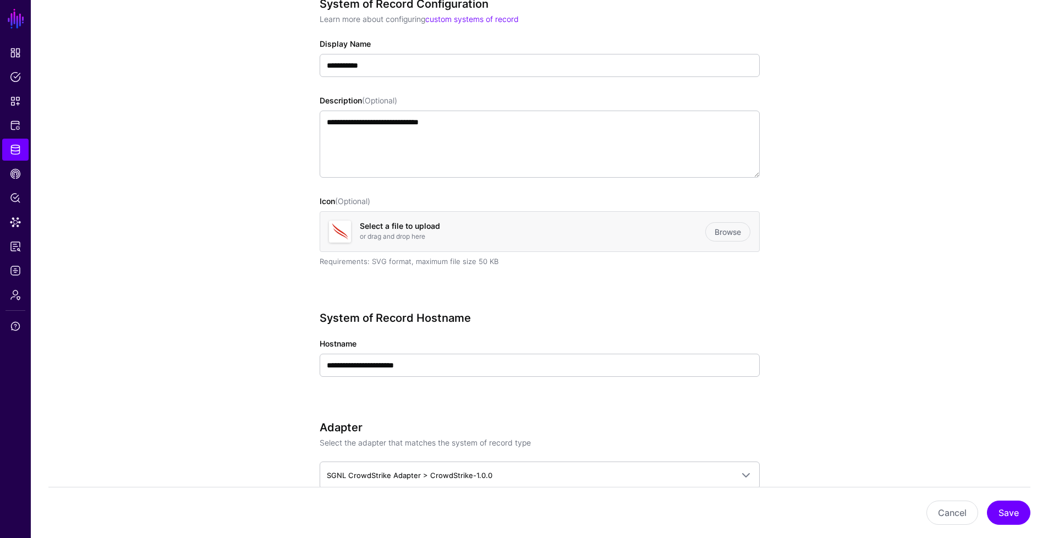
scroll to position [360, 0]
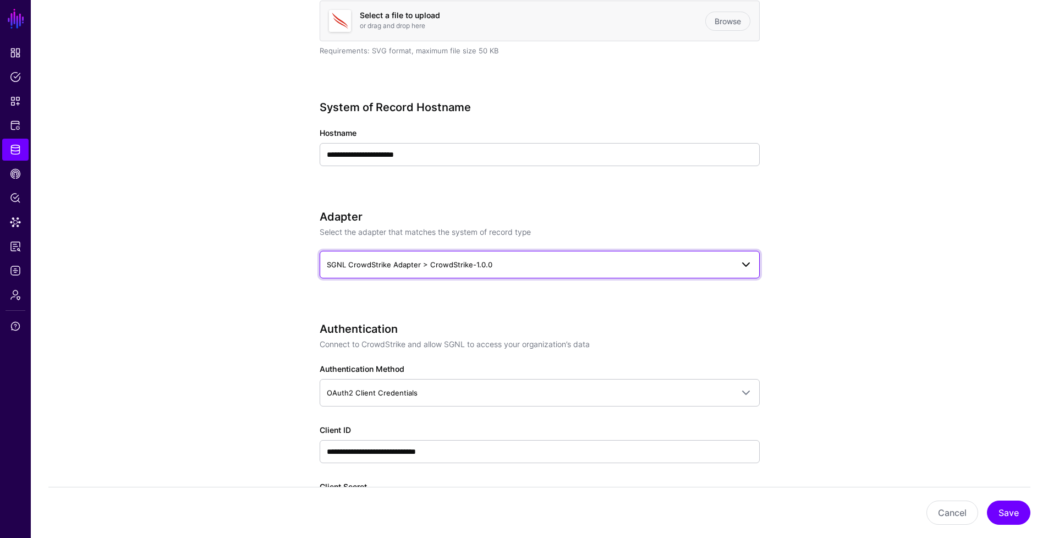
click at [464, 265] on span "SGNL CrowdStrike Adapter > CrowdStrike-1.0.0" at bounding box center [410, 264] width 166 height 9
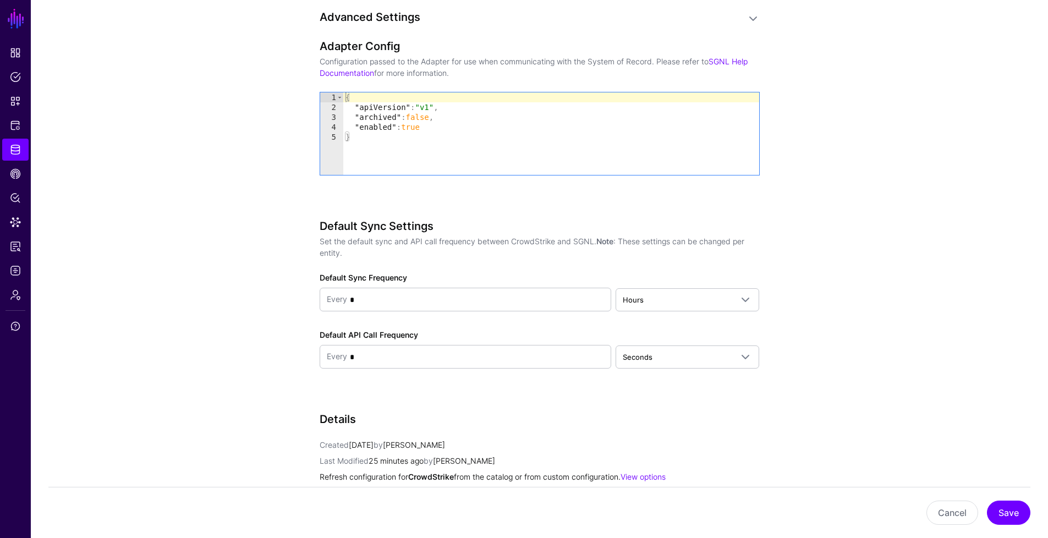
scroll to position [1320, 0]
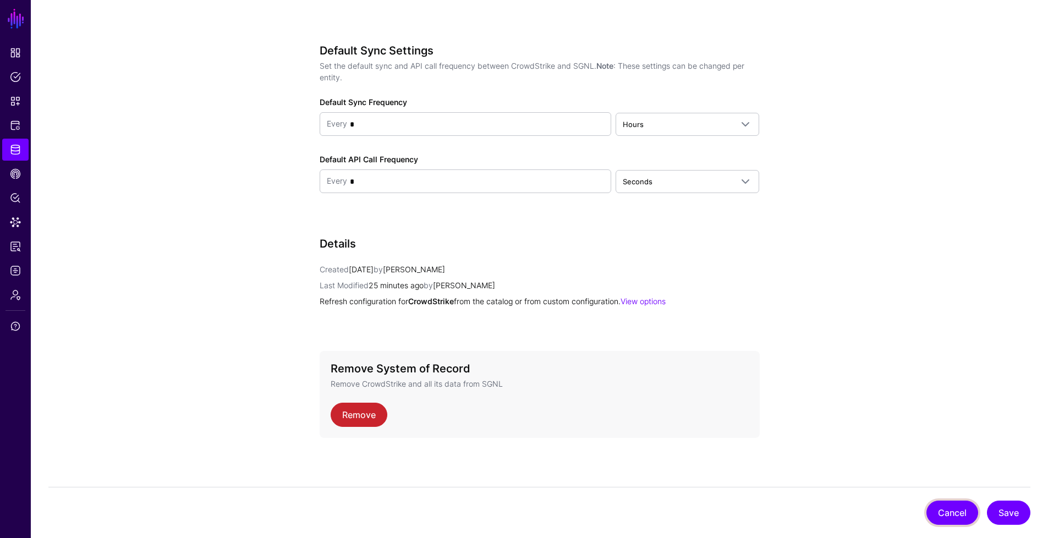
click at [968, 518] on button "Cancel" at bounding box center [953, 513] width 52 height 24
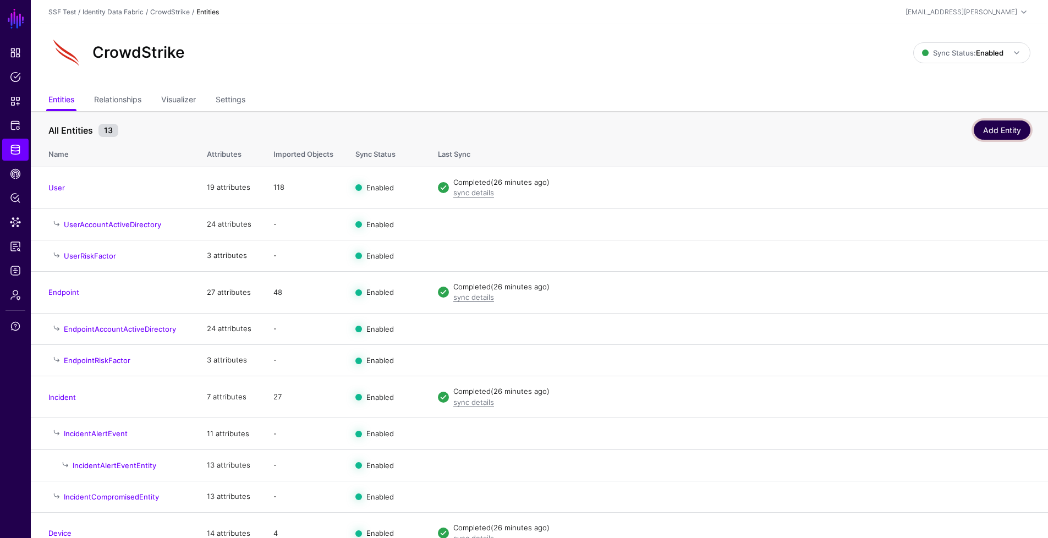
click at [990, 132] on link "Add Entity" at bounding box center [1002, 130] width 57 height 19
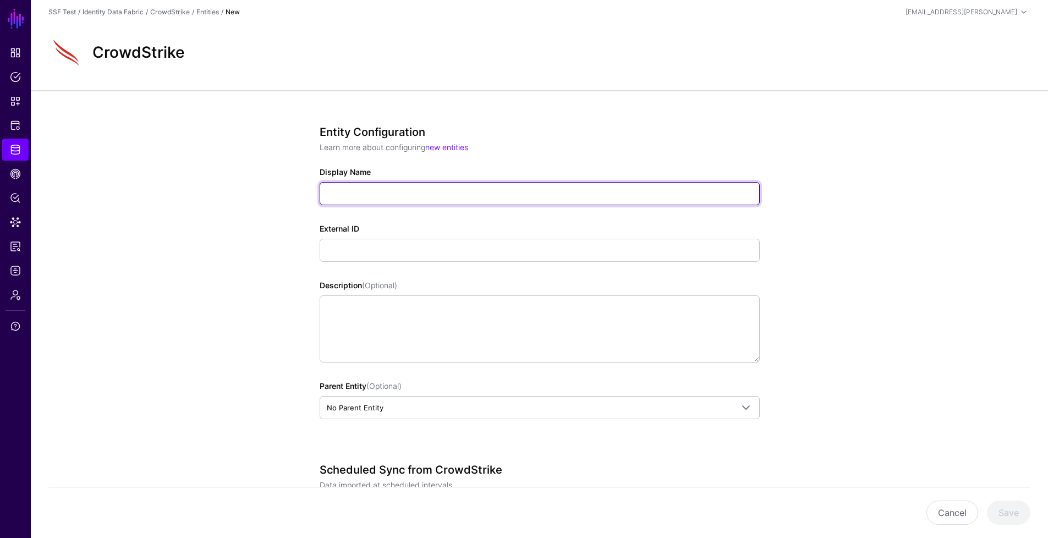
click at [500, 187] on input "Display Name" at bounding box center [540, 193] width 440 height 23
type input "******"
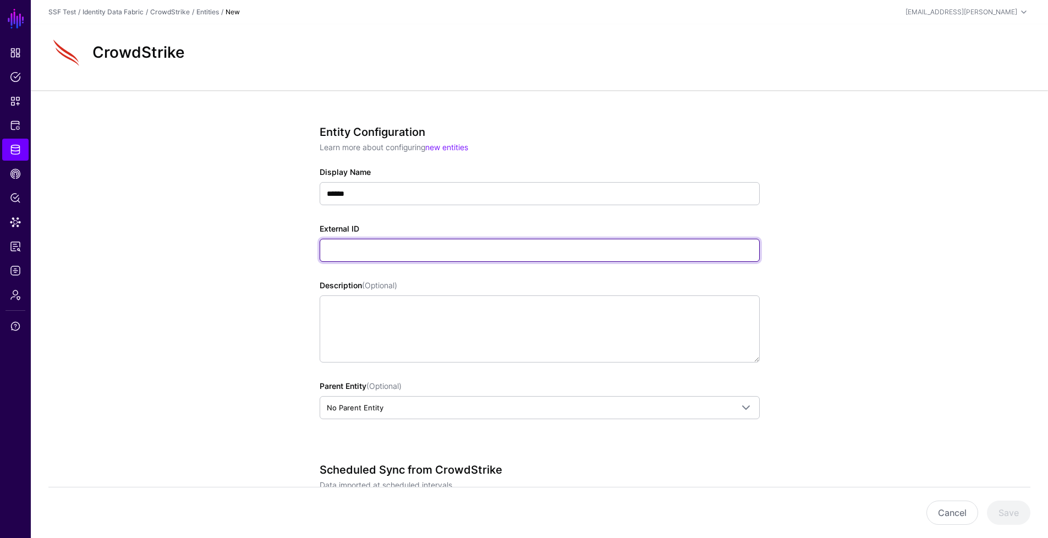
click at [466, 254] on input "External ID" at bounding box center [540, 250] width 440 height 23
paste input "**********"
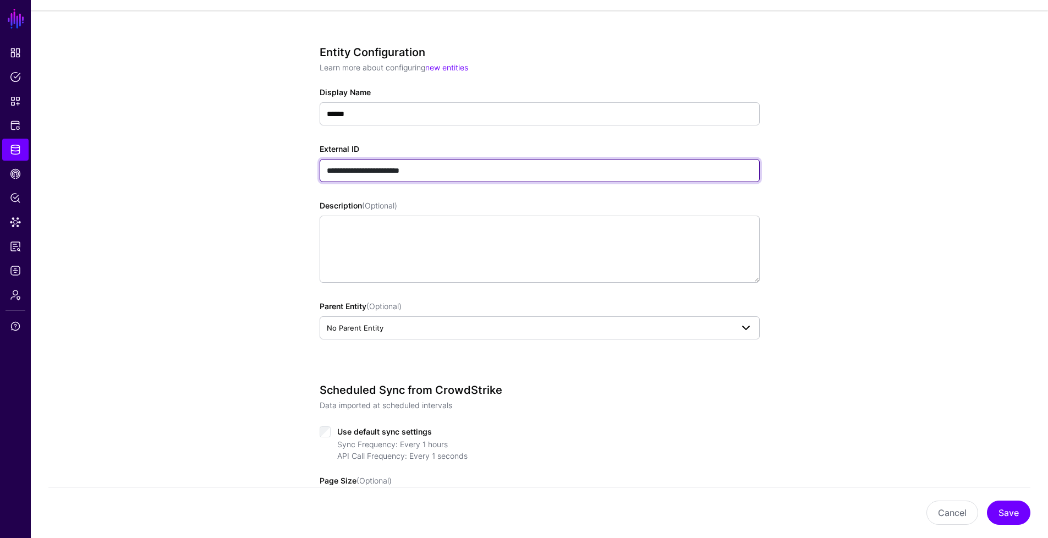
scroll to position [114, 0]
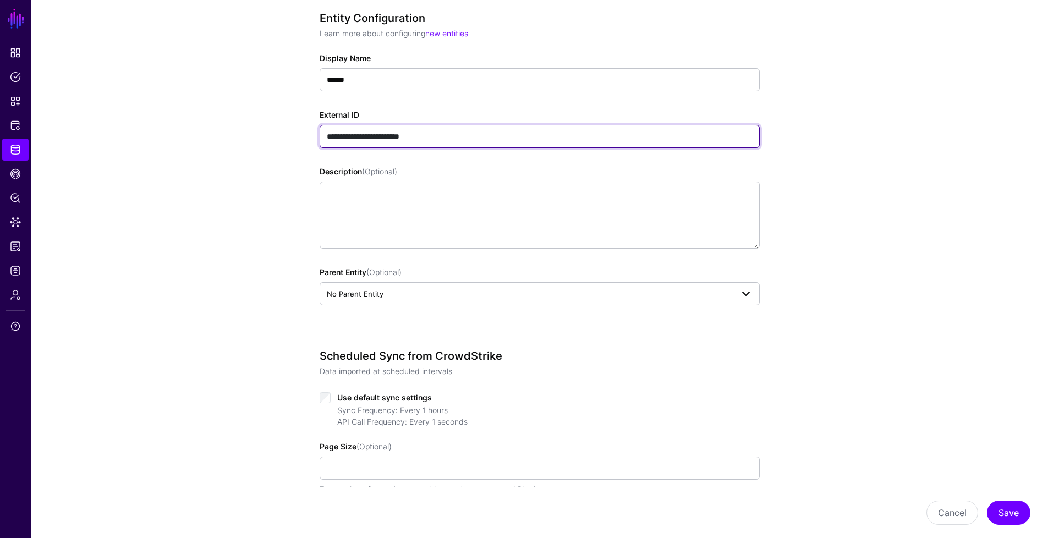
type input "**********"
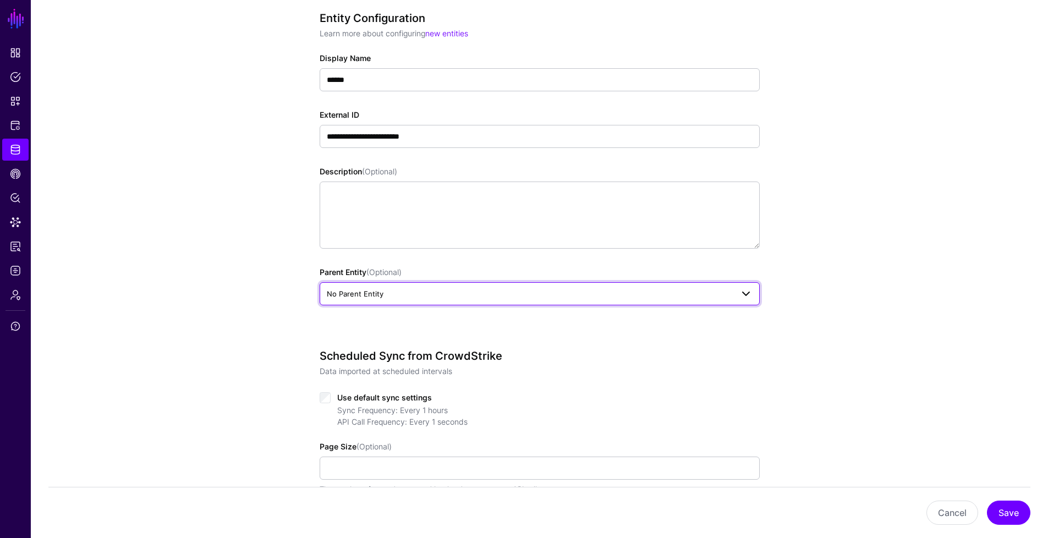
click at [488, 287] on span "No Parent Entity" at bounding box center [540, 293] width 426 height 13
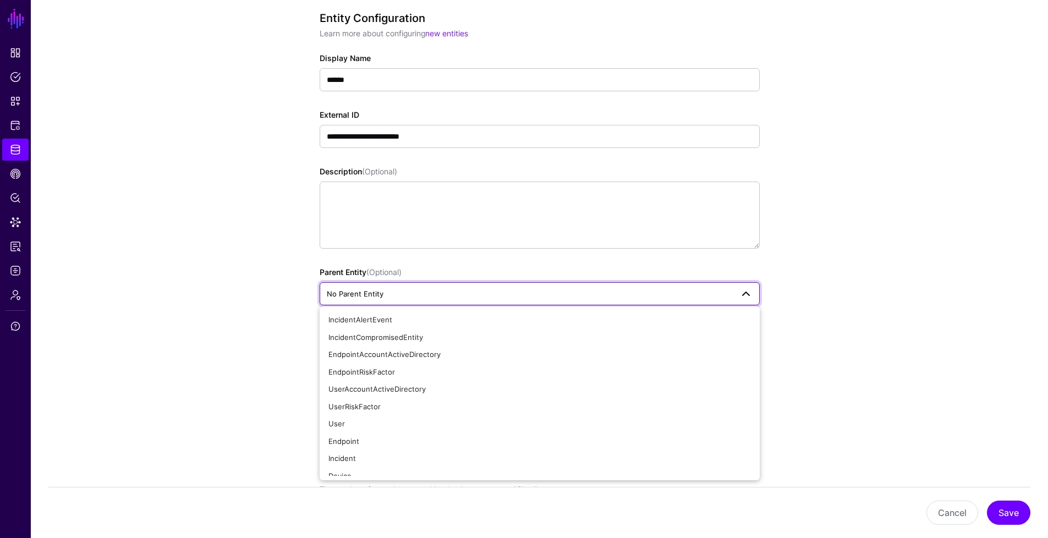
scroll to position [0, 0]
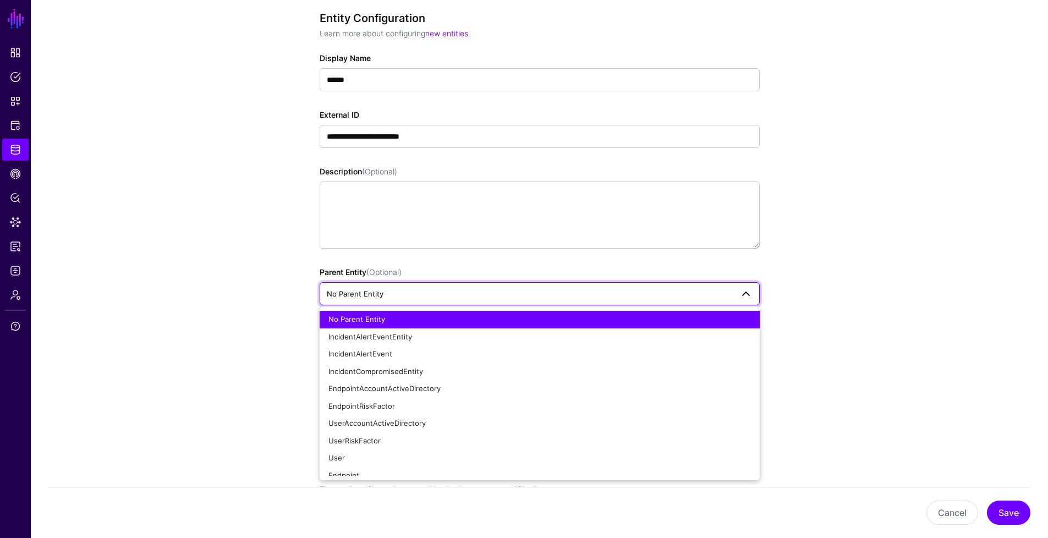
click at [862, 294] on div "**********" at bounding box center [539, 350] width 1017 height 748
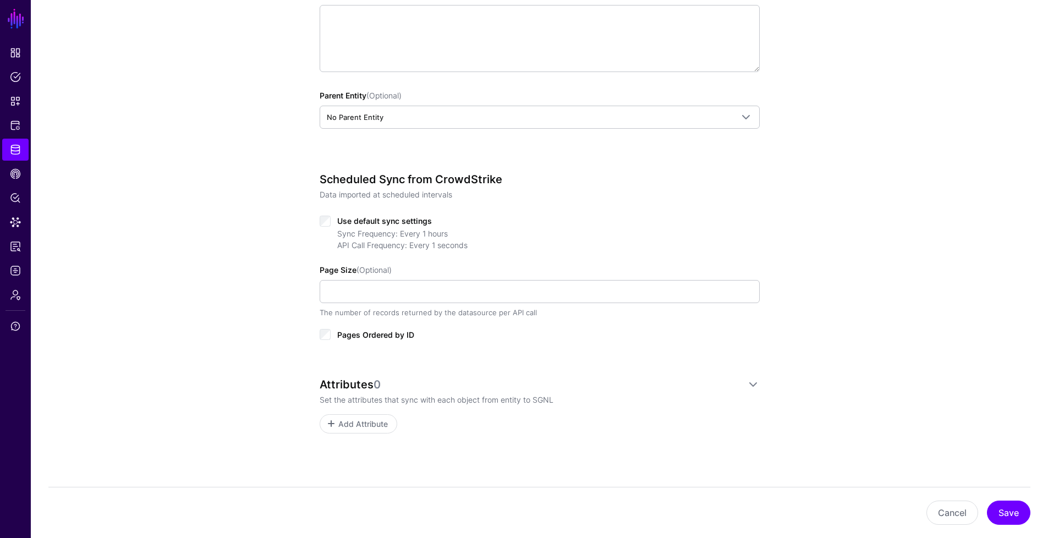
scroll to position [300, 0]
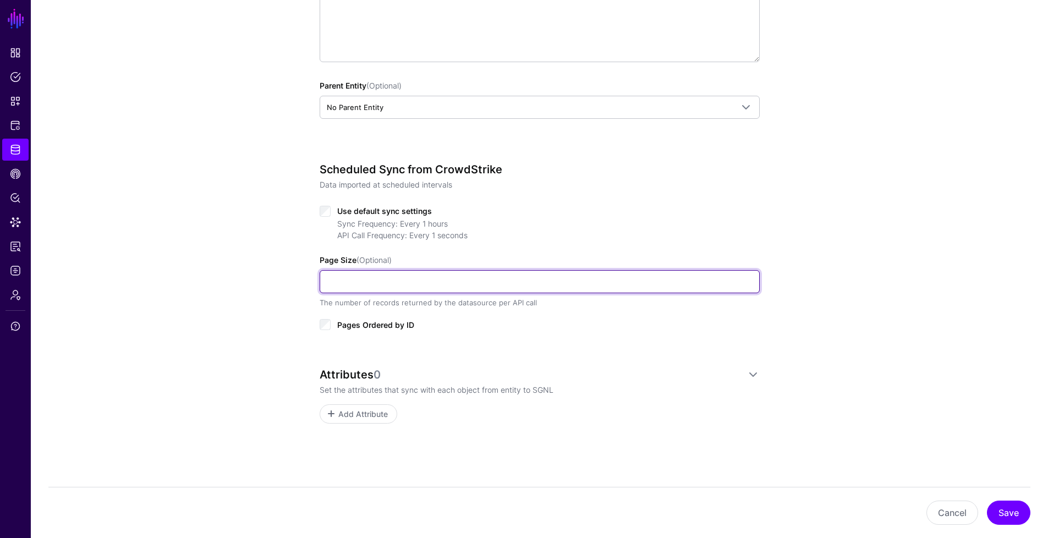
click at [434, 276] on input "Page Size (Optional)" at bounding box center [540, 281] width 440 height 23
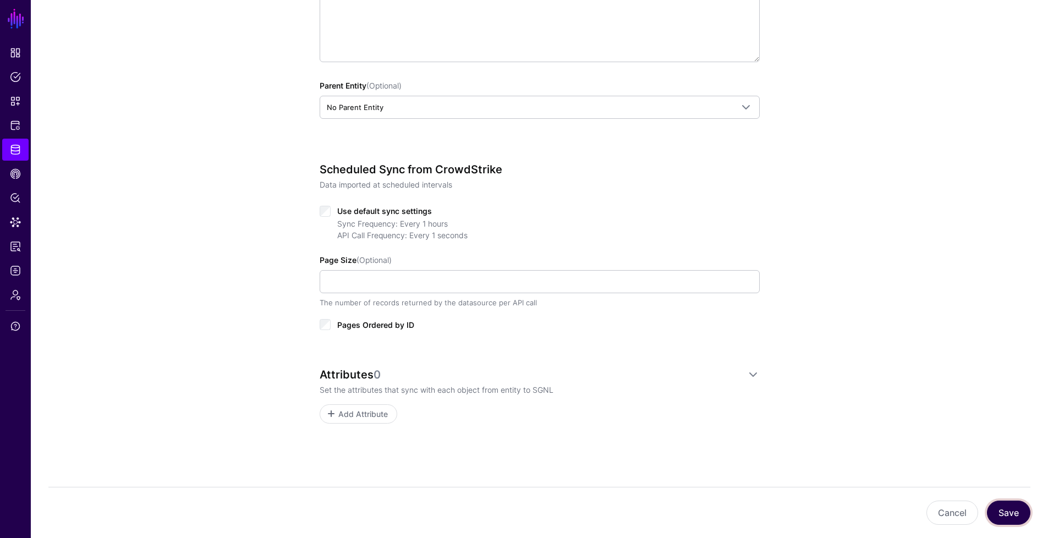
click at [1008, 516] on button "Save" at bounding box center [1008, 513] width 43 height 24
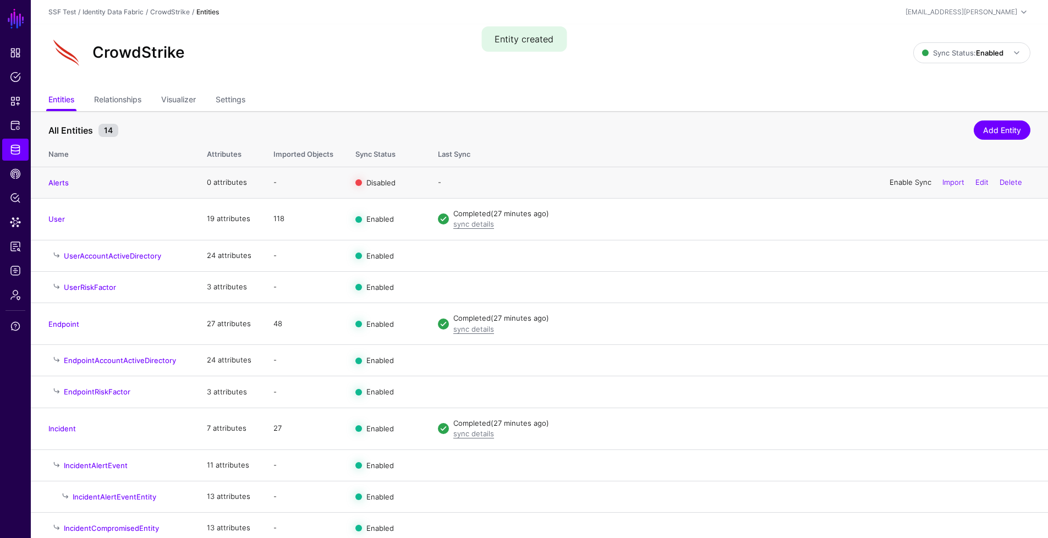
click at [906, 186] on link "Enable Sync" at bounding box center [911, 182] width 42 height 9
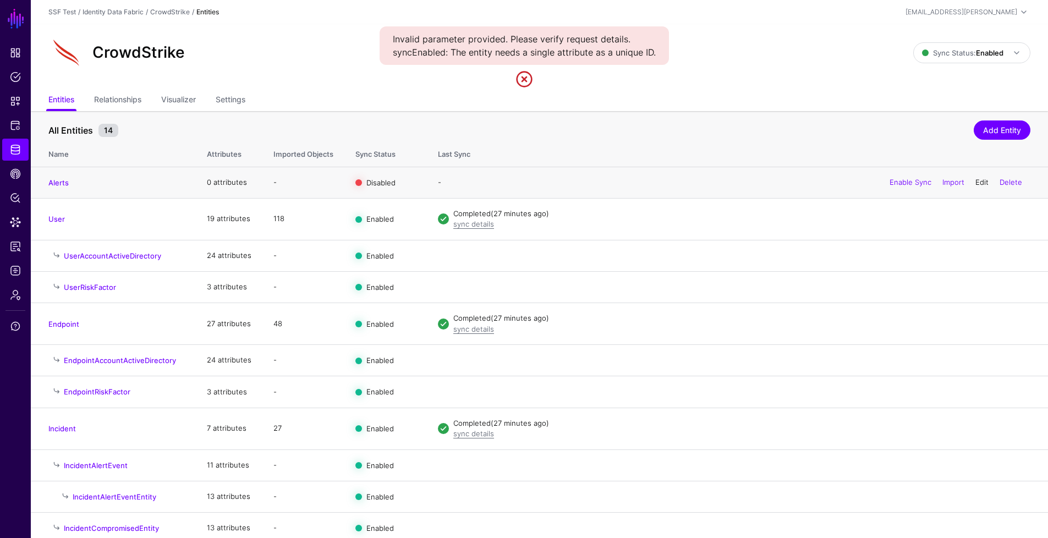
click at [978, 183] on link "Edit" at bounding box center [982, 182] width 13 height 9
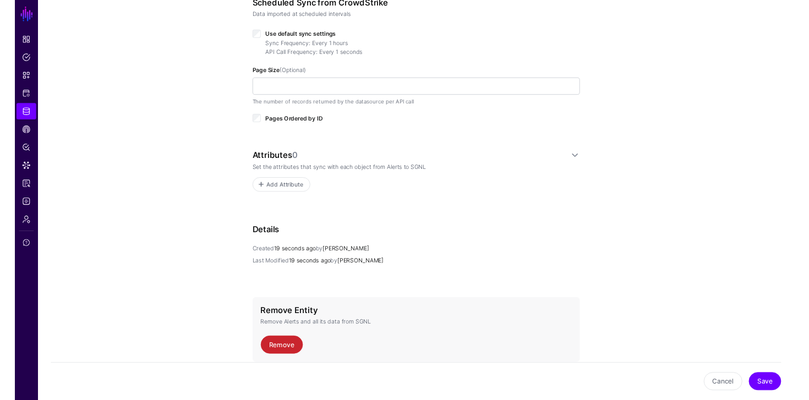
scroll to position [570, 0]
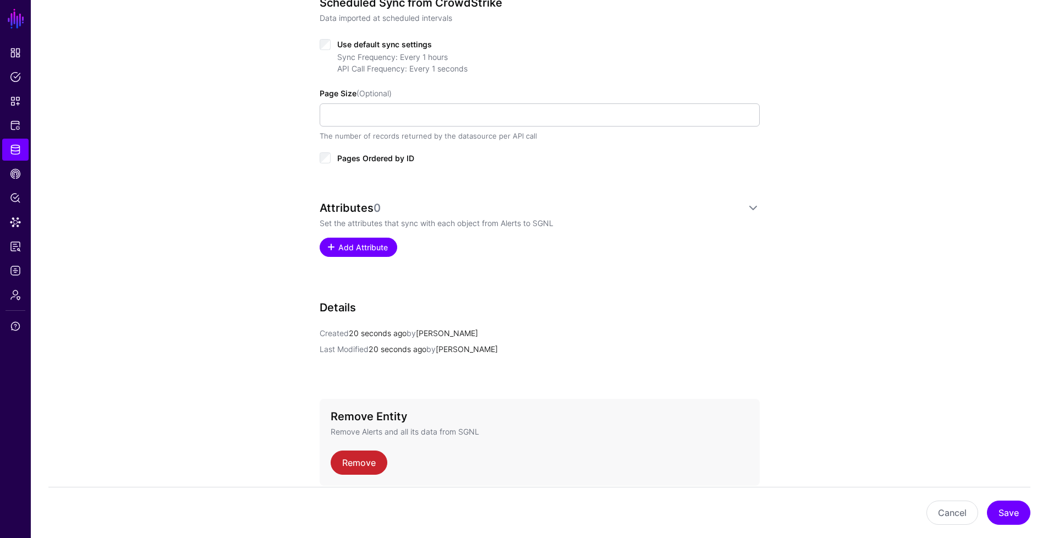
click at [382, 248] on span "Add Attribute" at bounding box center [363, 248] width 52 height 12
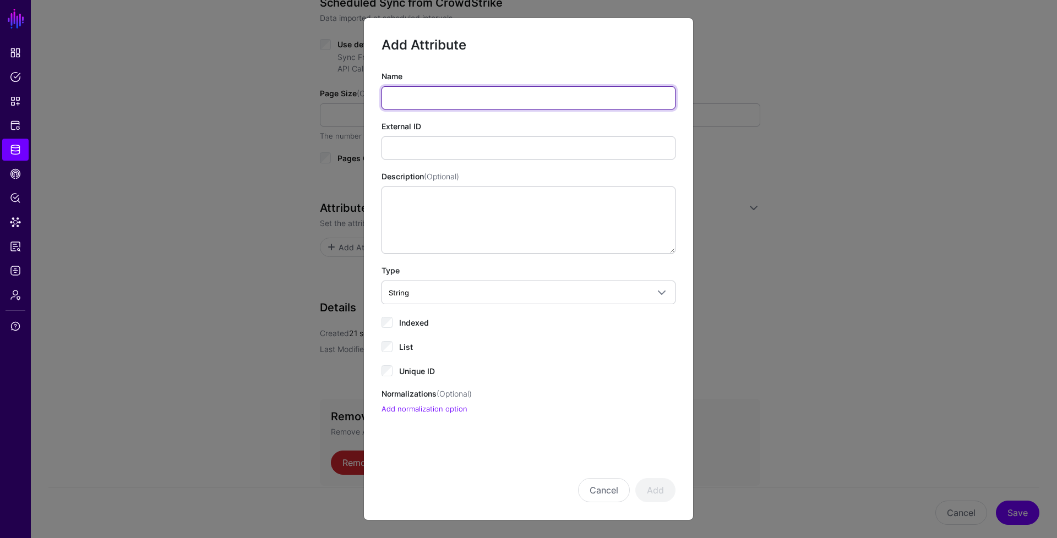
click at [458, 94] on input "Name" at bounding box center [528, 97] width 294 height 23
click at [566, 95] on input "Name" at bounding box center [528, 97] width 294 height 23
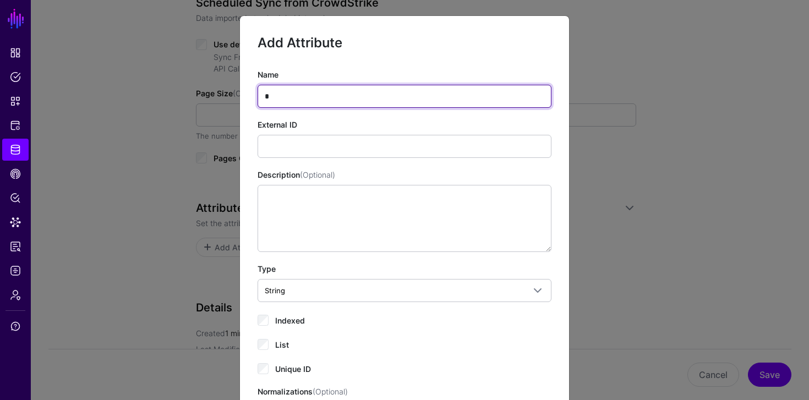
click at [299, 97] on input "*" at bounding box center [405, 96] width 294 height 23
paste input "**********"
type input "**********"
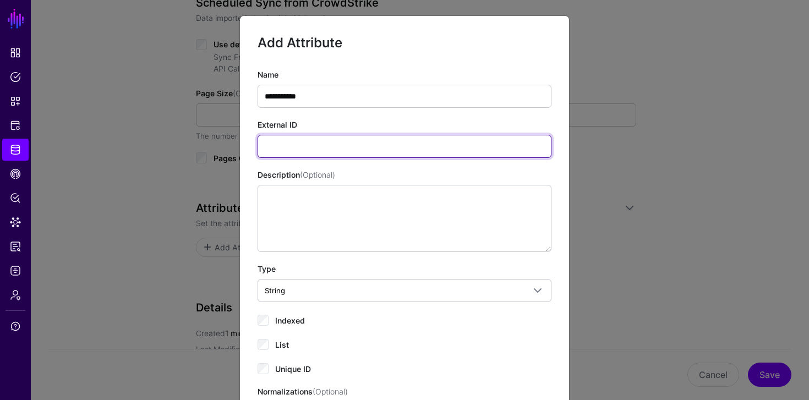
click at [314, 147] on input "External ID" at bounding box center [405, 146] width 294 height 23
click at [302, 139] on input "External ID" at bounding box center [405, 146] width 294 height 23
paste input "**********"
type input "**********"
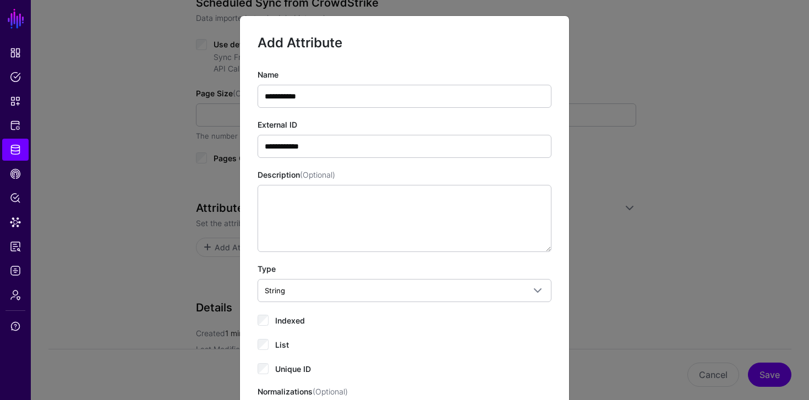
click at [269, 321] on div "Indexed" at bounding box center [405, 319] width 294 height 13
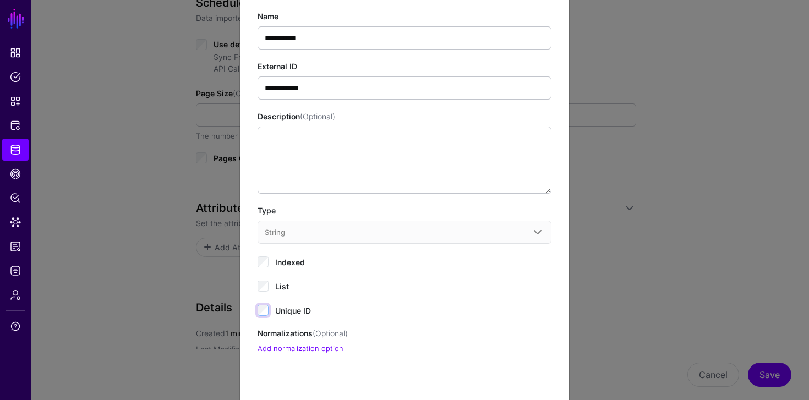
scroll to position [59, 0]
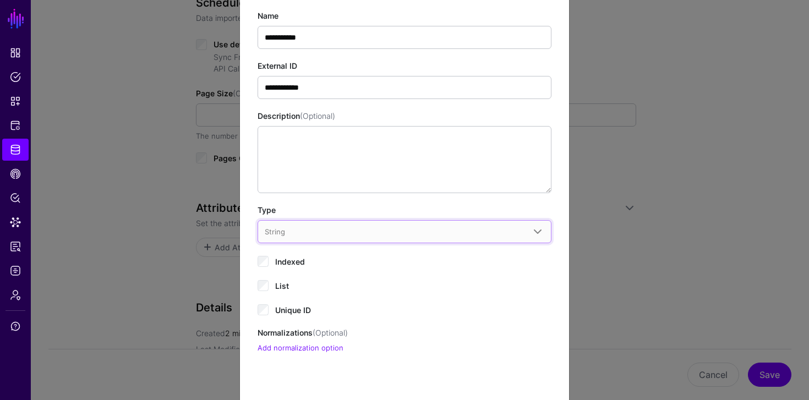
click at [332, 236] on span "String" at bounding box center [395, 232] width 260 height 12
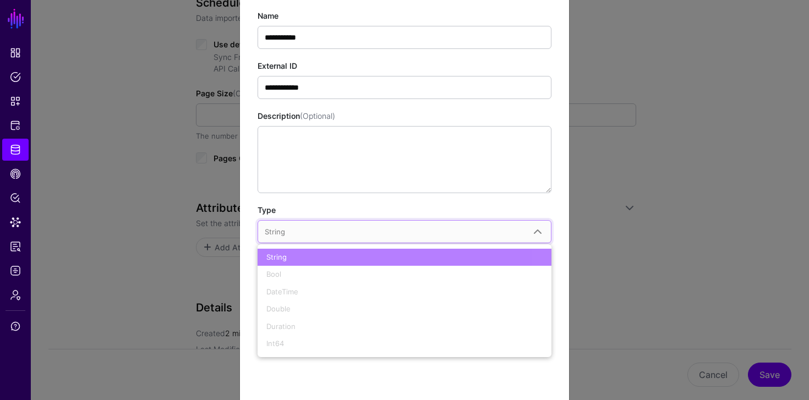
click at [332, 236] on span "String" at bounding box center [395, 232] width 260 height 12
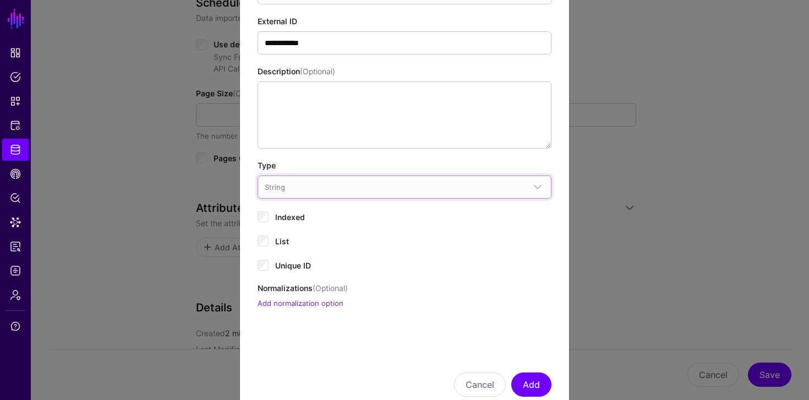
scroll to position [134, 0]
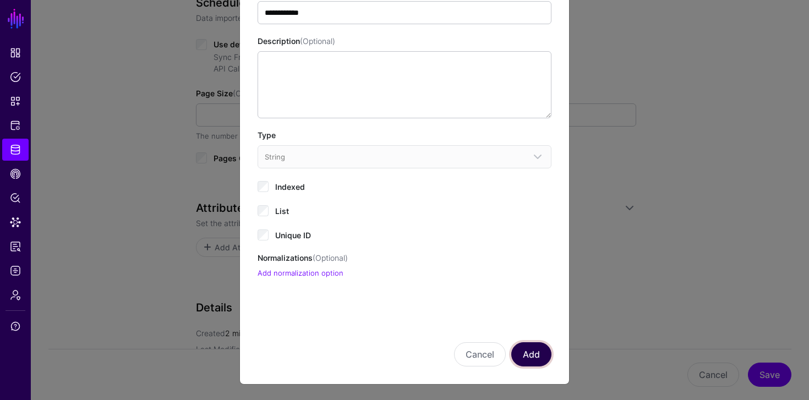
click at [534, 355] on button "Add" at bounding box center [531, 354] width 40 height 24
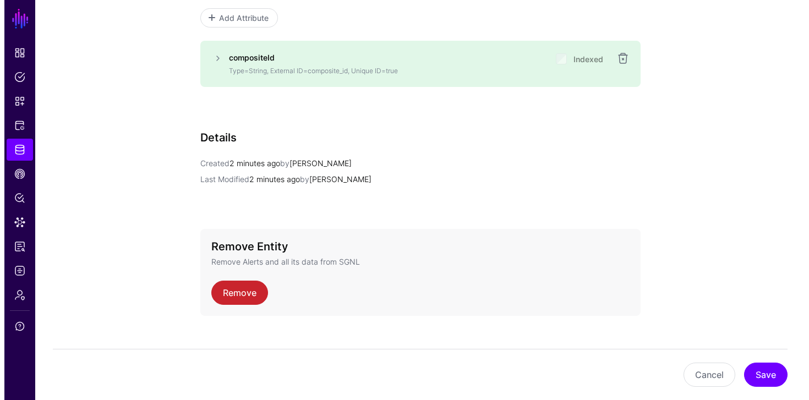
scroll to position [721, 0]
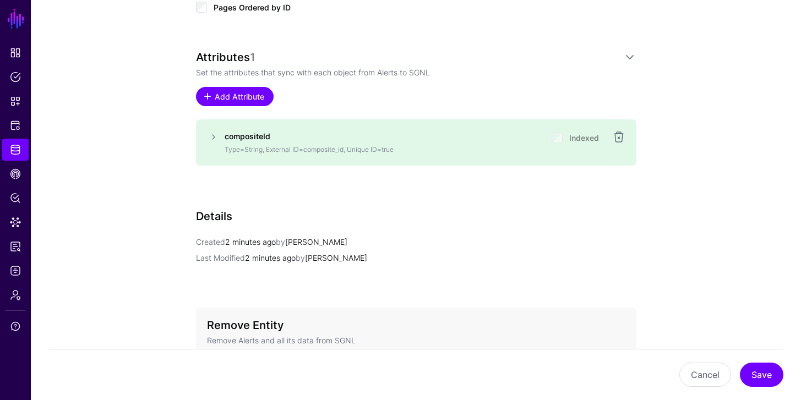
click at [236, 89] on link "Add Attribute" at bounding box center [235, 96] width 78 height 19
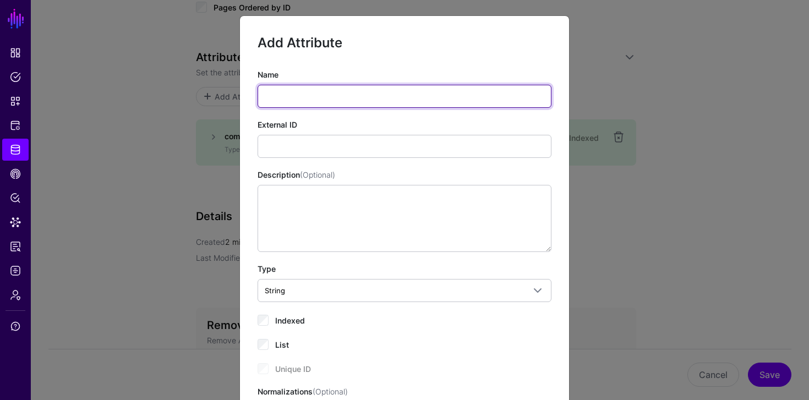
click at [320, 100] on input "Name" at bounding box center [405, 96] width 294 height 23
paste input "**********"
type input "**********"
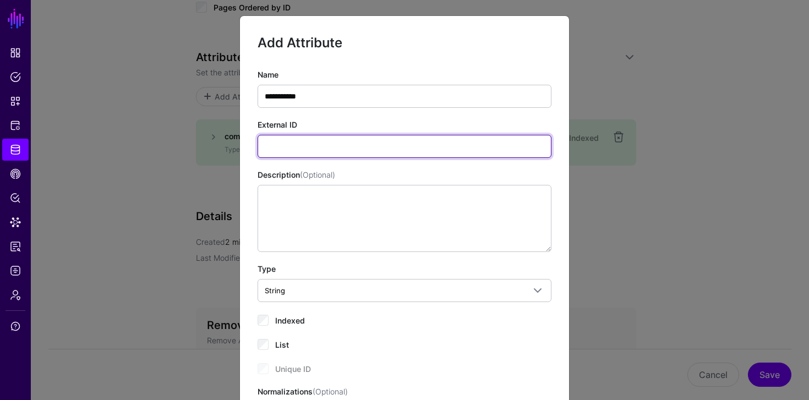
click at [428, 151] on input "External ID" at bounding box center [405, 146] width 294 height 23
paste input "**********"
type input "**********"
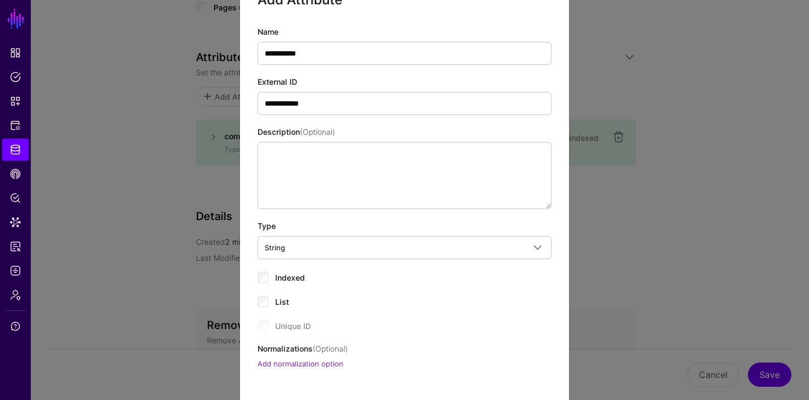
scroll to position [53, 0]
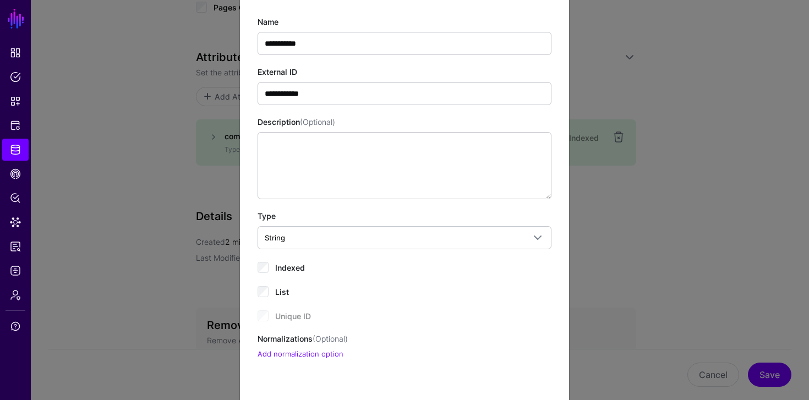
click at [264, 272] on div "Indexed" at bounding box center [405, 266] width 294 height 13
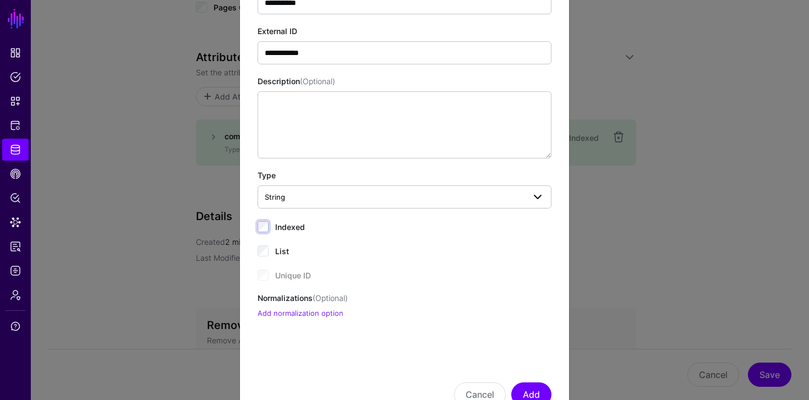
scroll to position [129, 0]
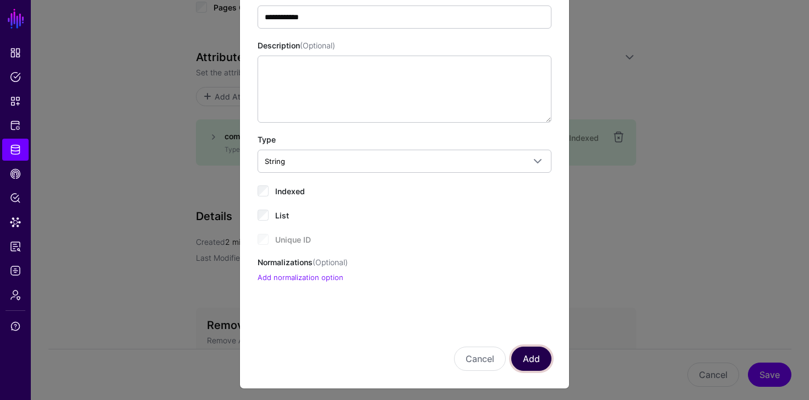
click at [522, 357] on button "Add" at bounding box center [531, 359] width 40 height 24
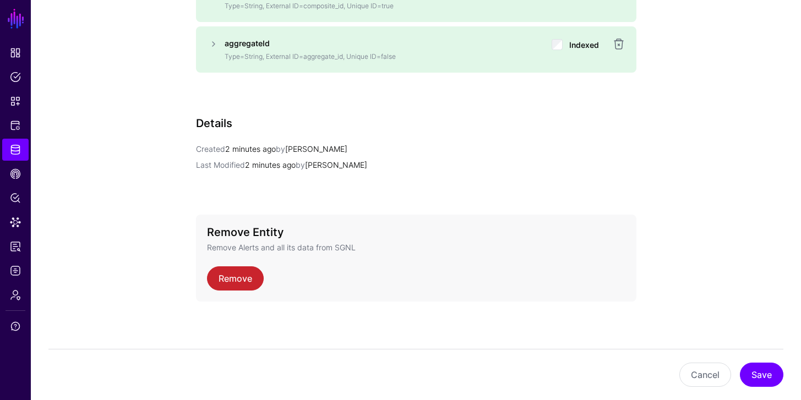
scroll to position [867, 0]
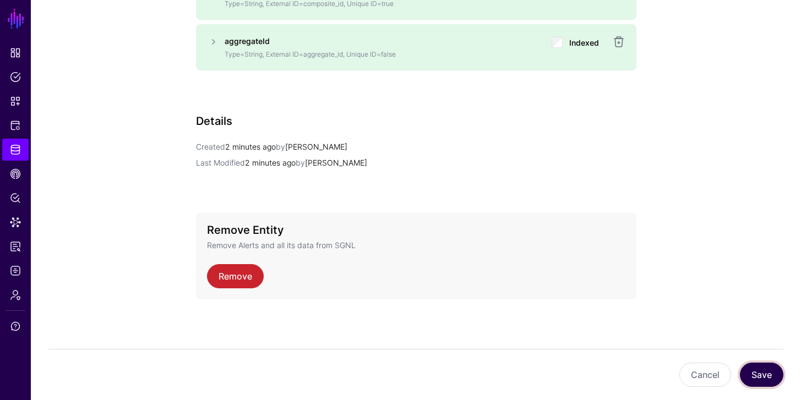
click at [778, 376] on button "Save" at bounding box center [761, 375] width 43 height 24
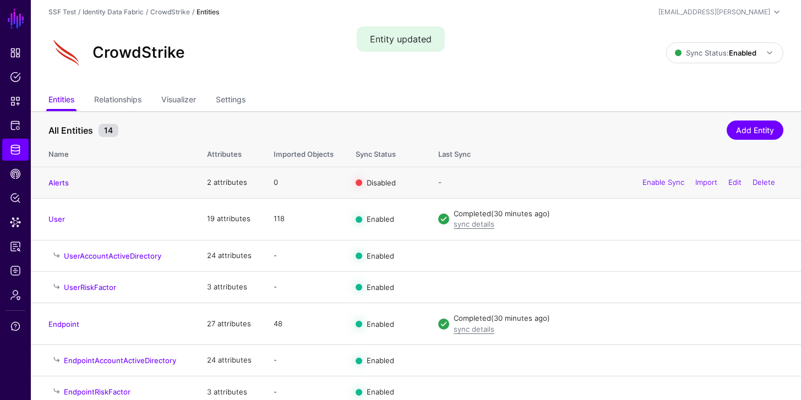
click at [651, 187] on div "Enable Sync Import Edit Delete" at bounding box center [708, 183] width 149 height 28
click at [652, 184] on link "Enable Sync" at bounding box center [663, 182] width 42 height 9
